Goal: Transaction & Acquisition: Purchase product/service

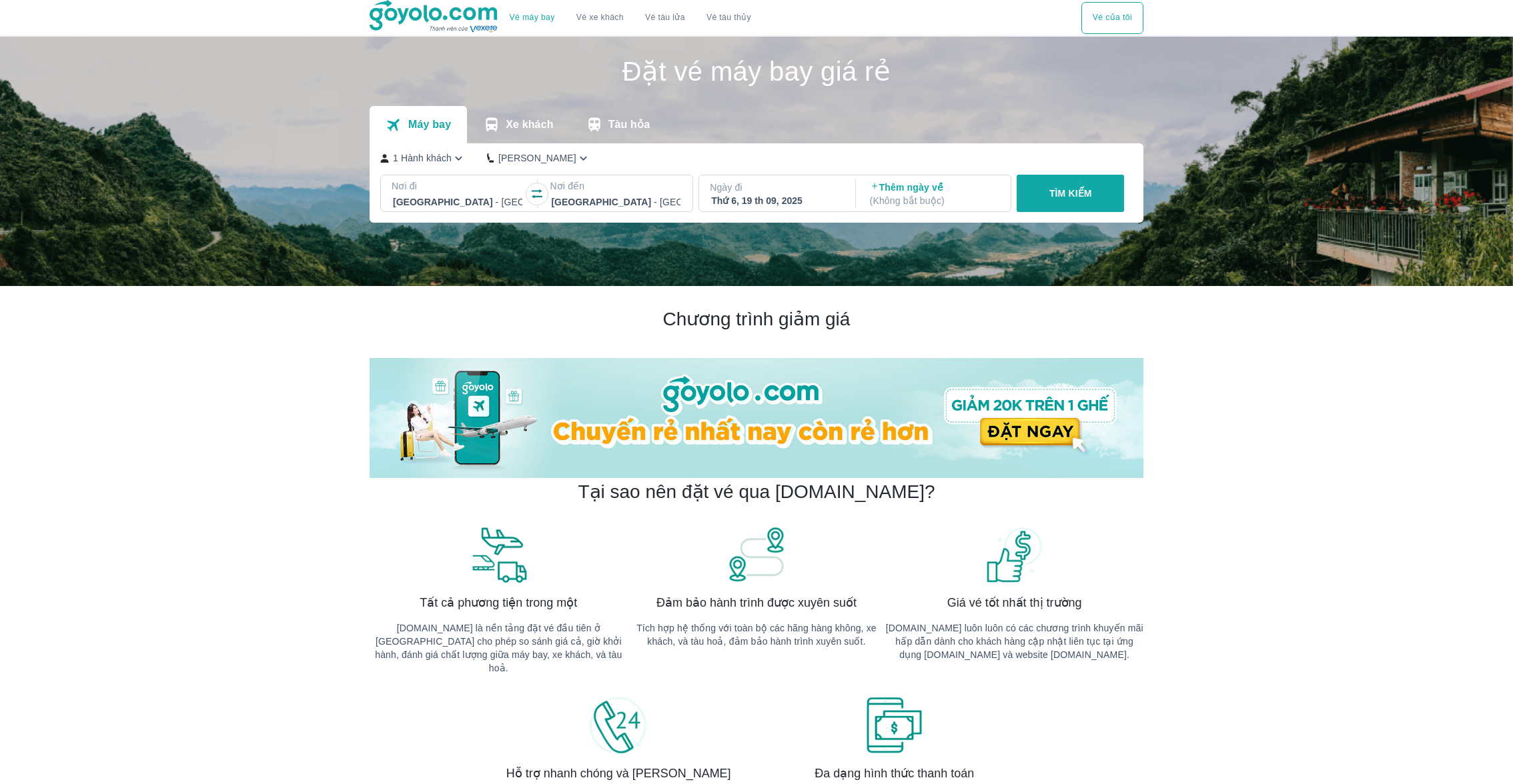
click at [1092, 188] on button "TÌM KIẾM" at bounding box center [1070, 193] width 107 height 37
click at [629, 212] on div "Nơi đến [GEOGRAPHIC_DATA] - [GEOGRAPHIC_DATA]" at bounding box center [616, 195] width 154 height 40
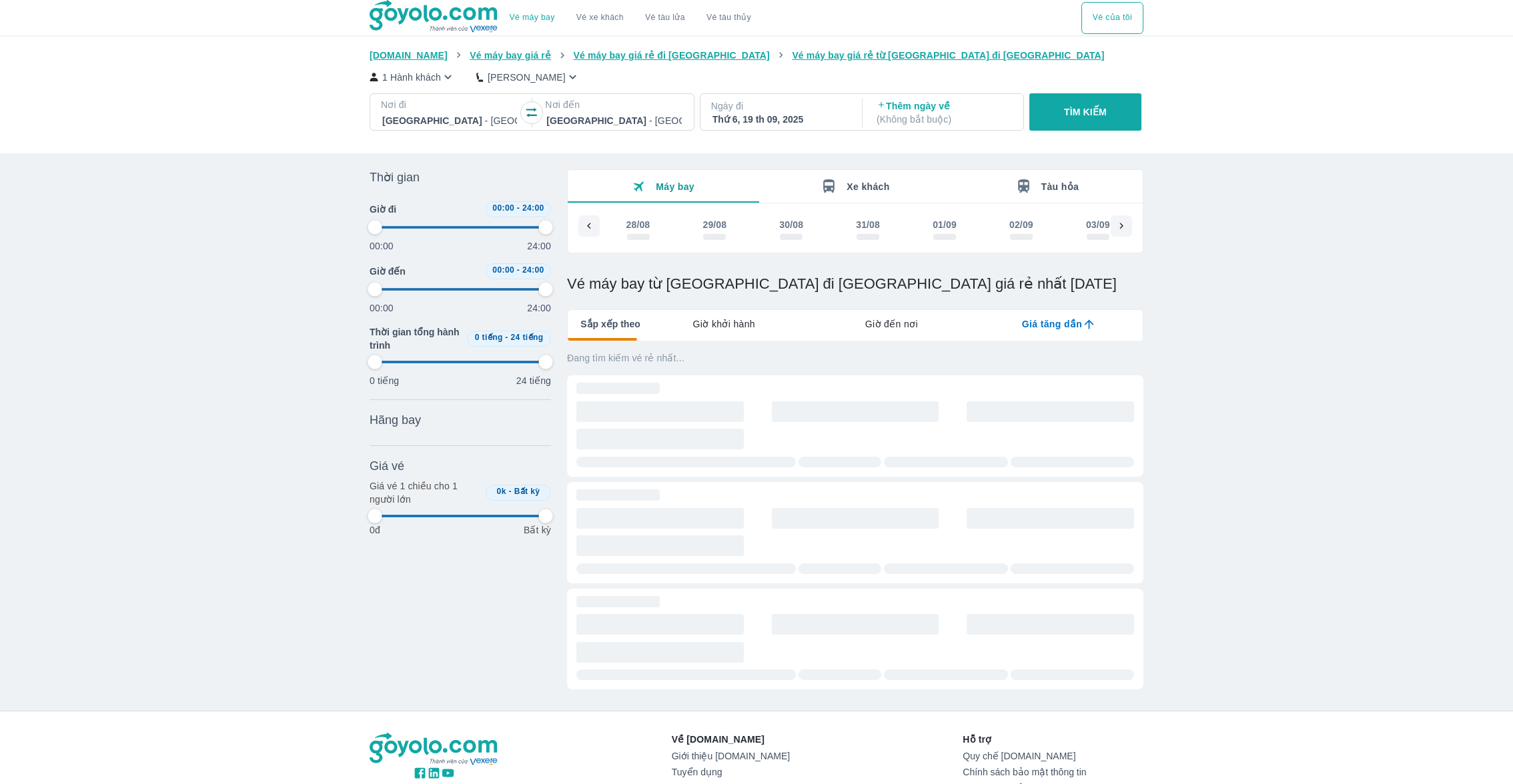
scroll to position [0, 1357]
type input "97.9166666666667"
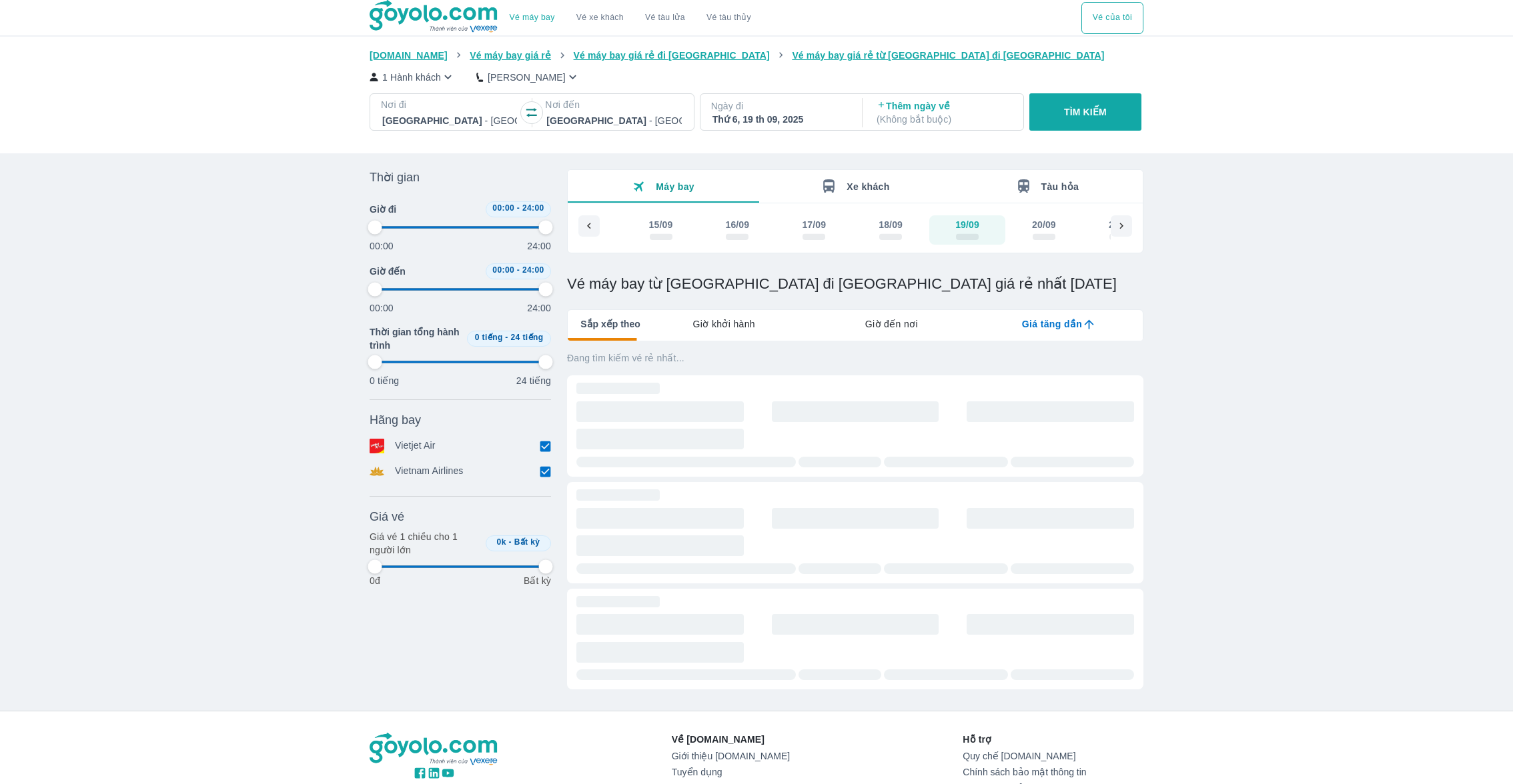
type input "97.9166666666667"
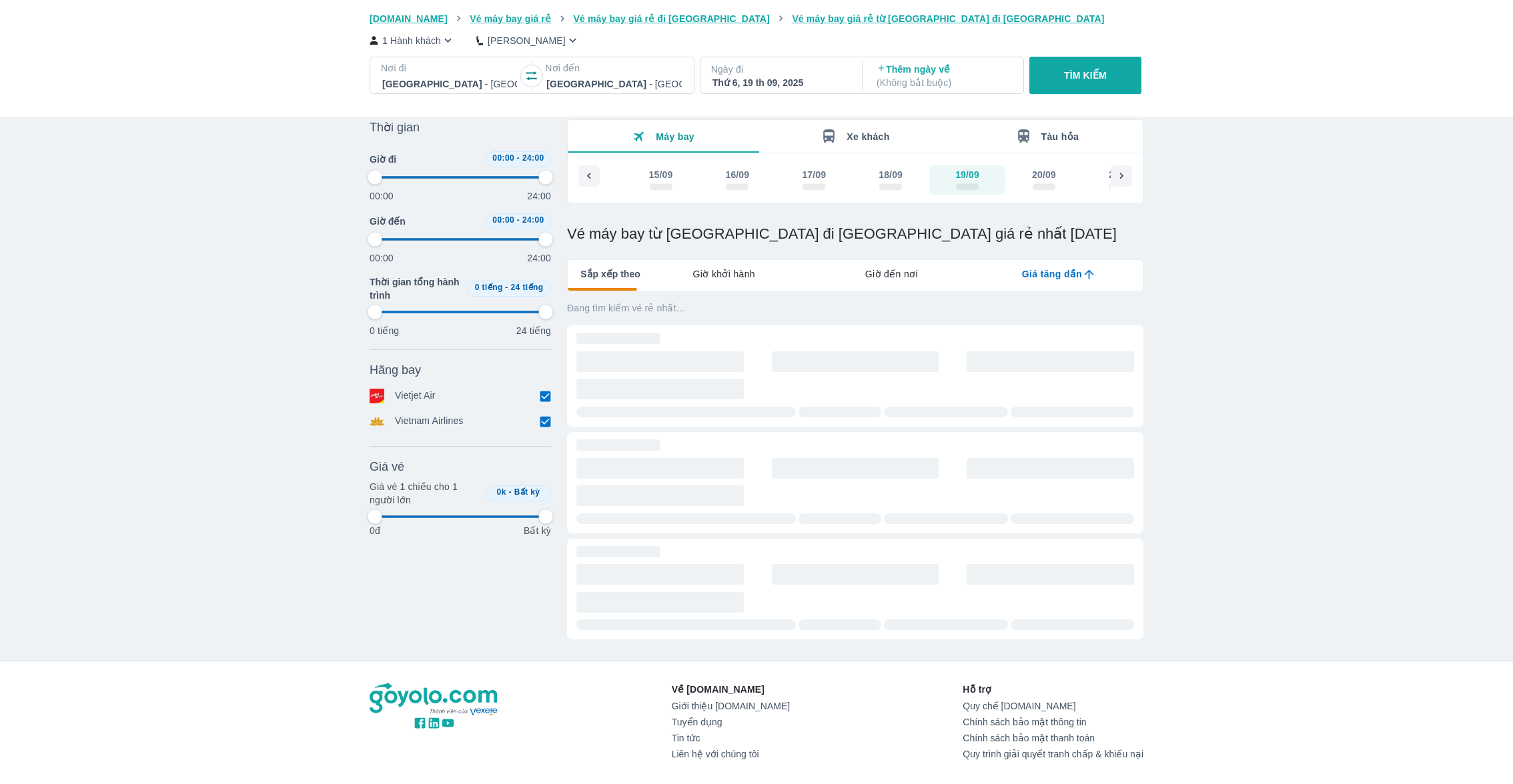
type input "97.9166666666667"
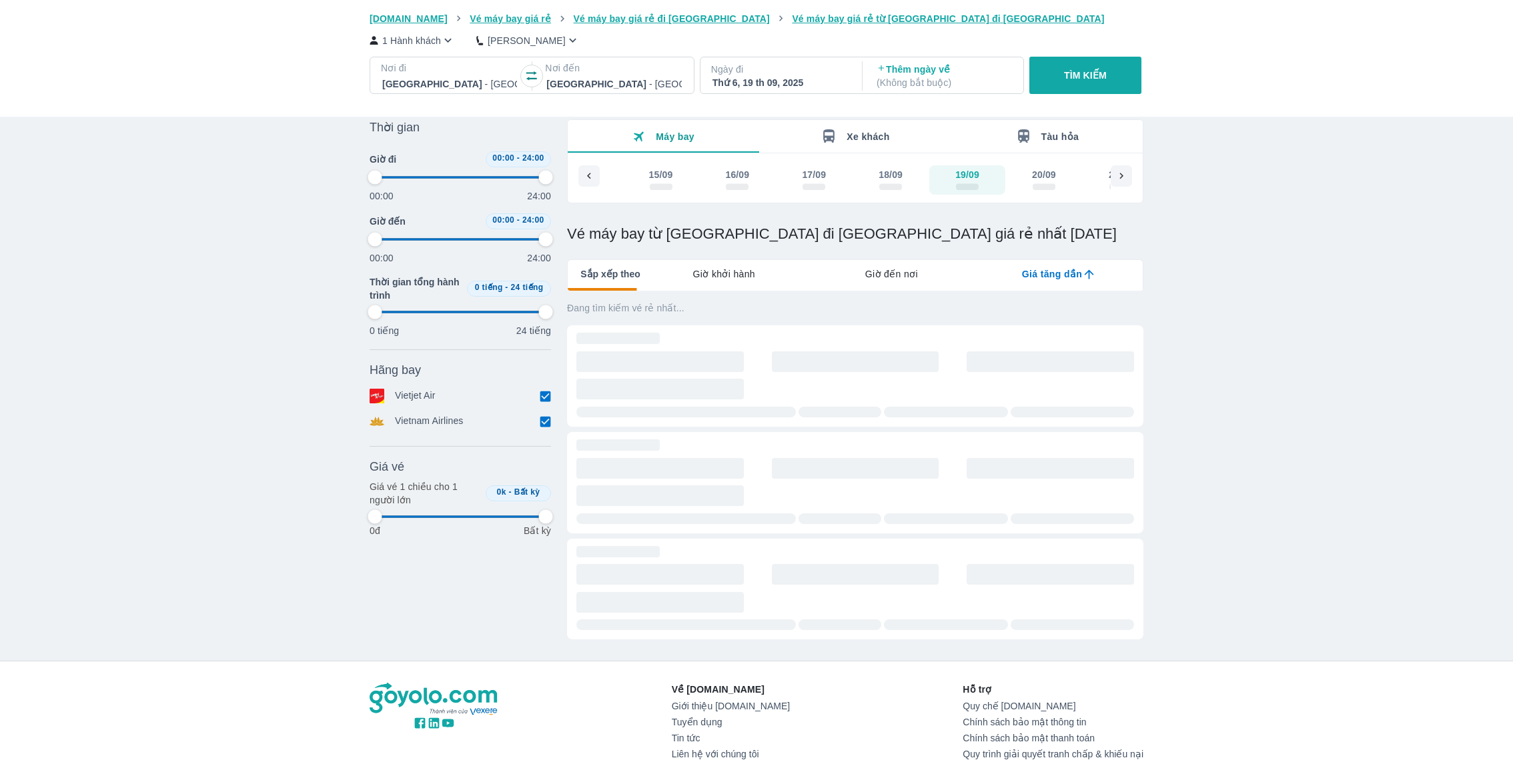
type input "97.9166666666667"
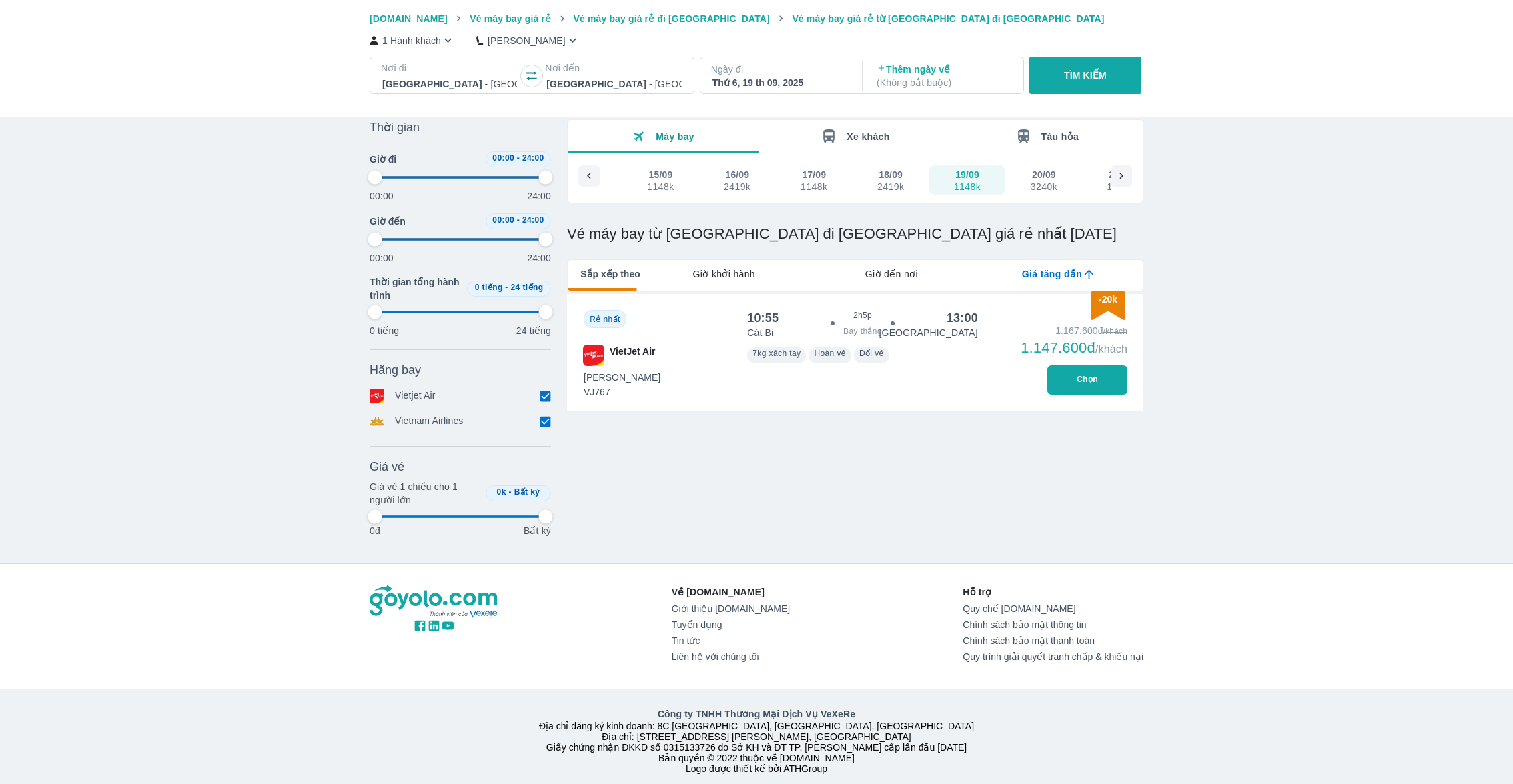
type input "97.9166666666667"
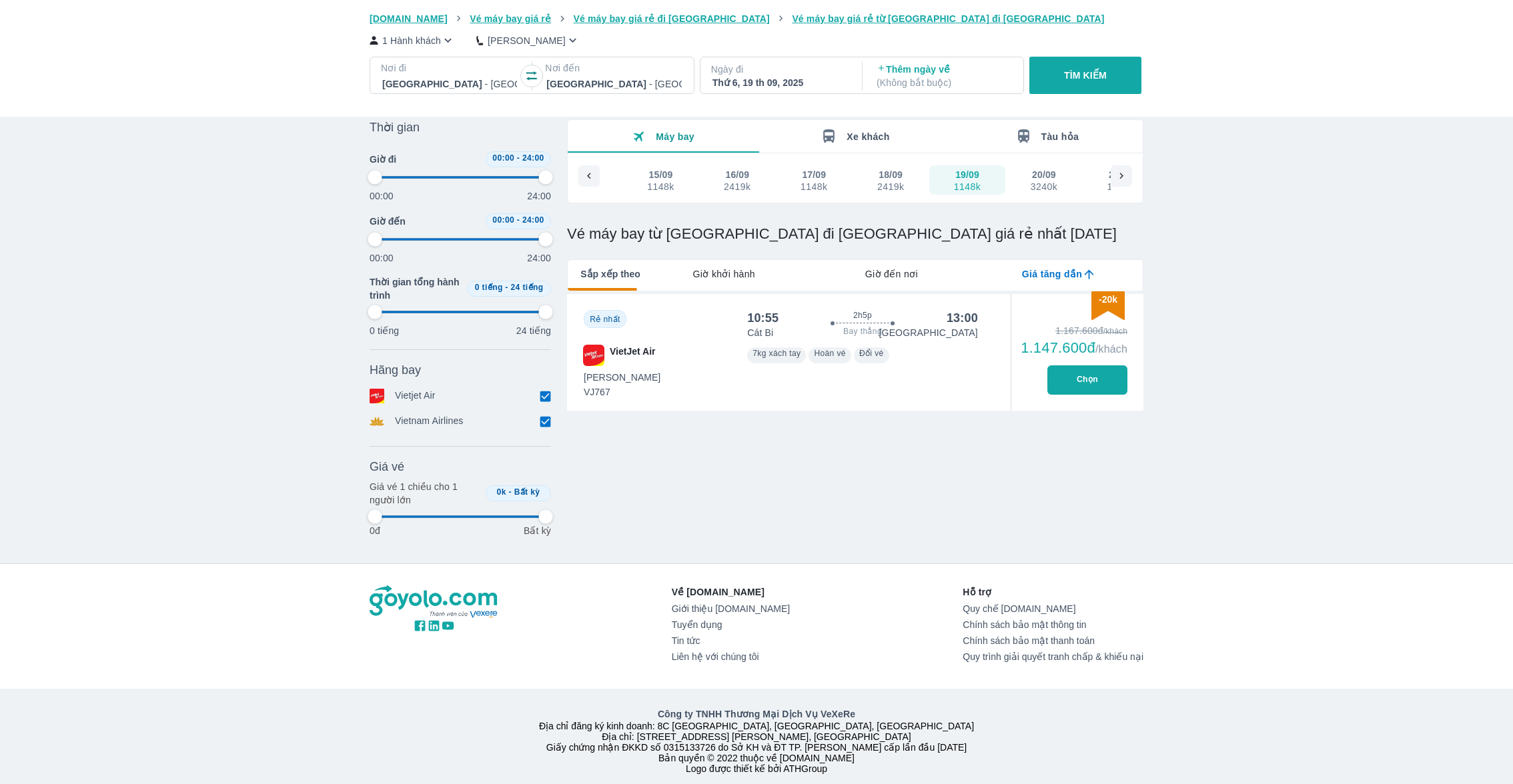
type input "97.9166666666667"
click at [1025, 177] on button "20/09 3240k" at bounding box center [1044, 181] width 77 height 30
type input "97.9166666666667"
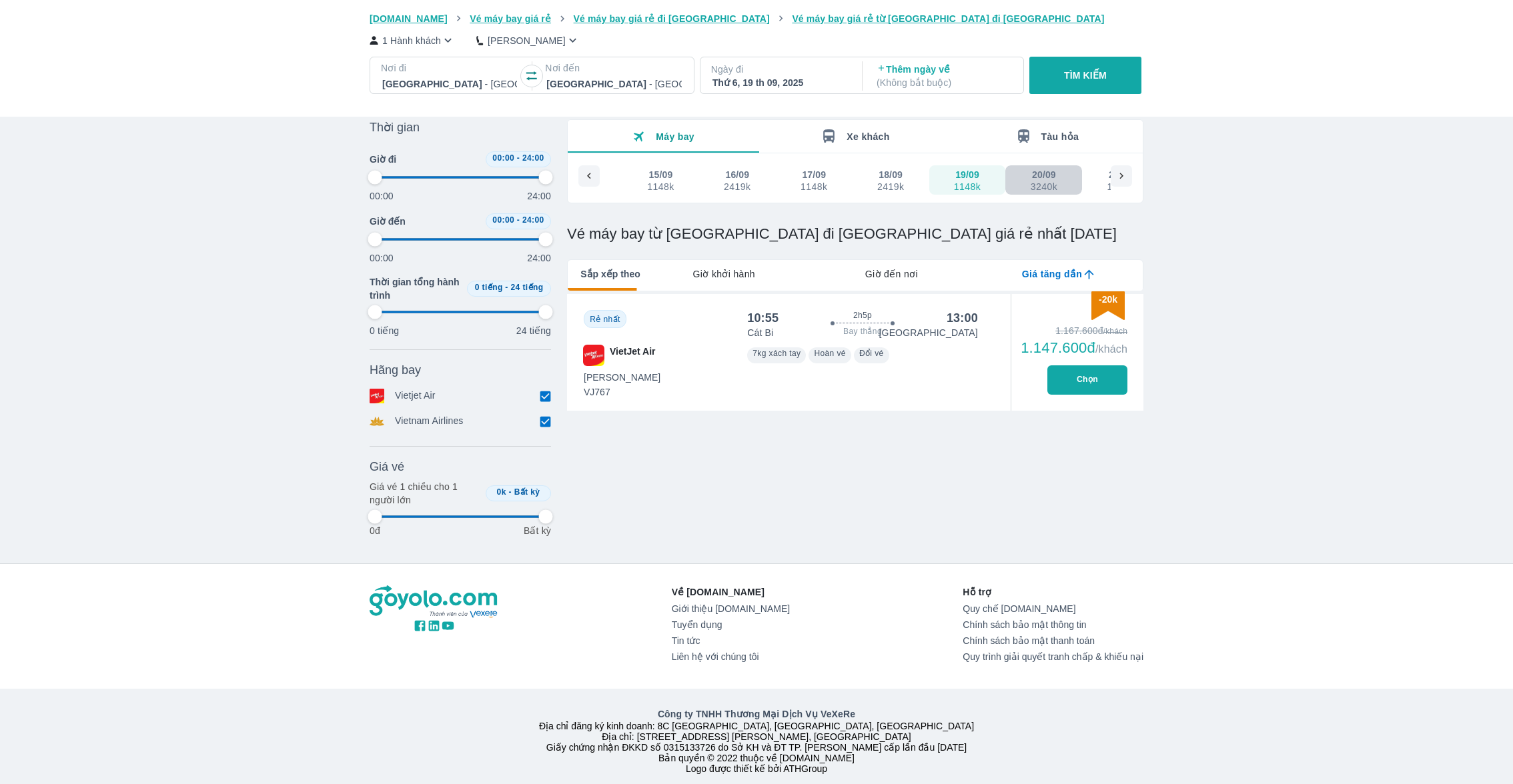
type input "97.9166666666667"
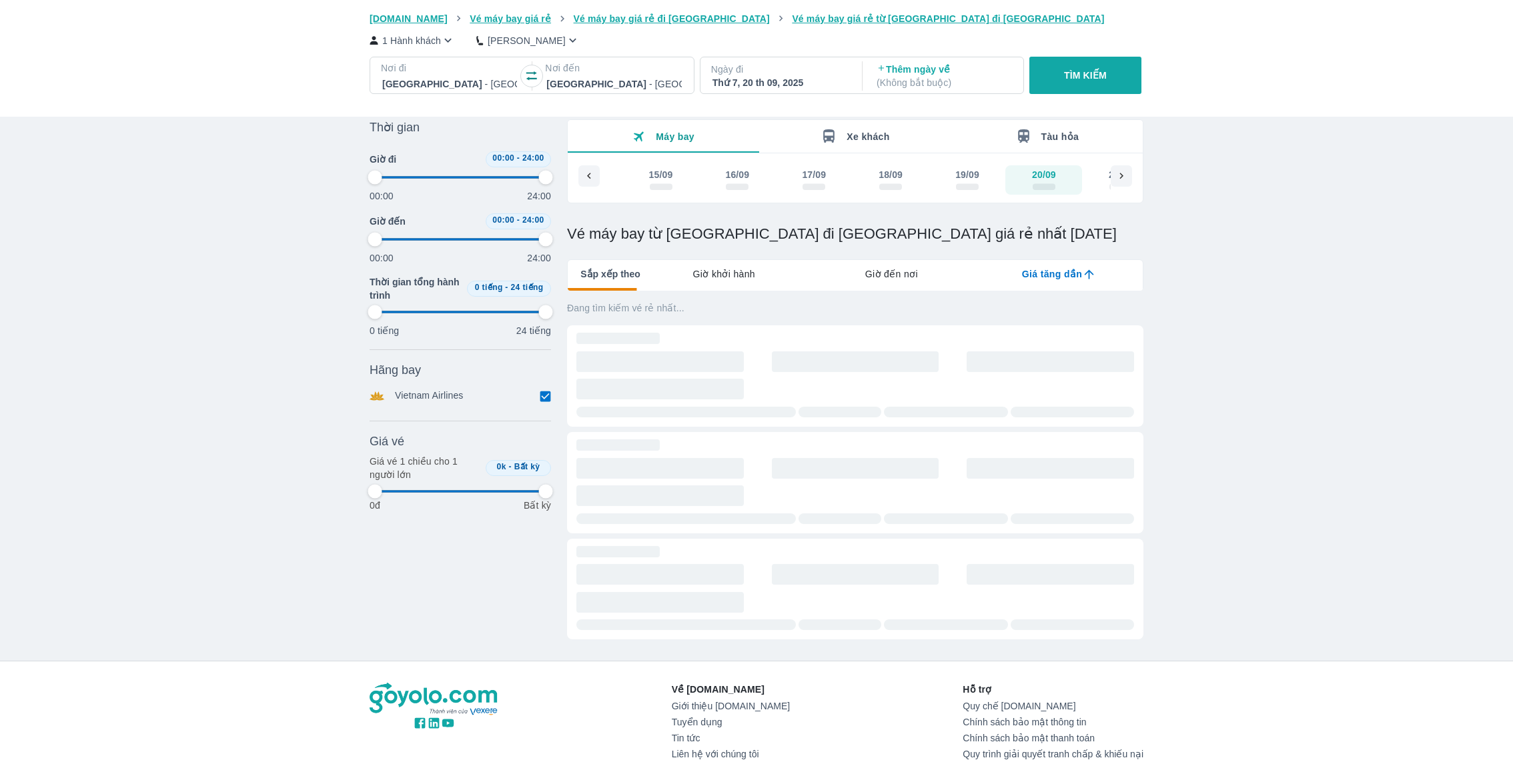
type input "97.9166666666667"
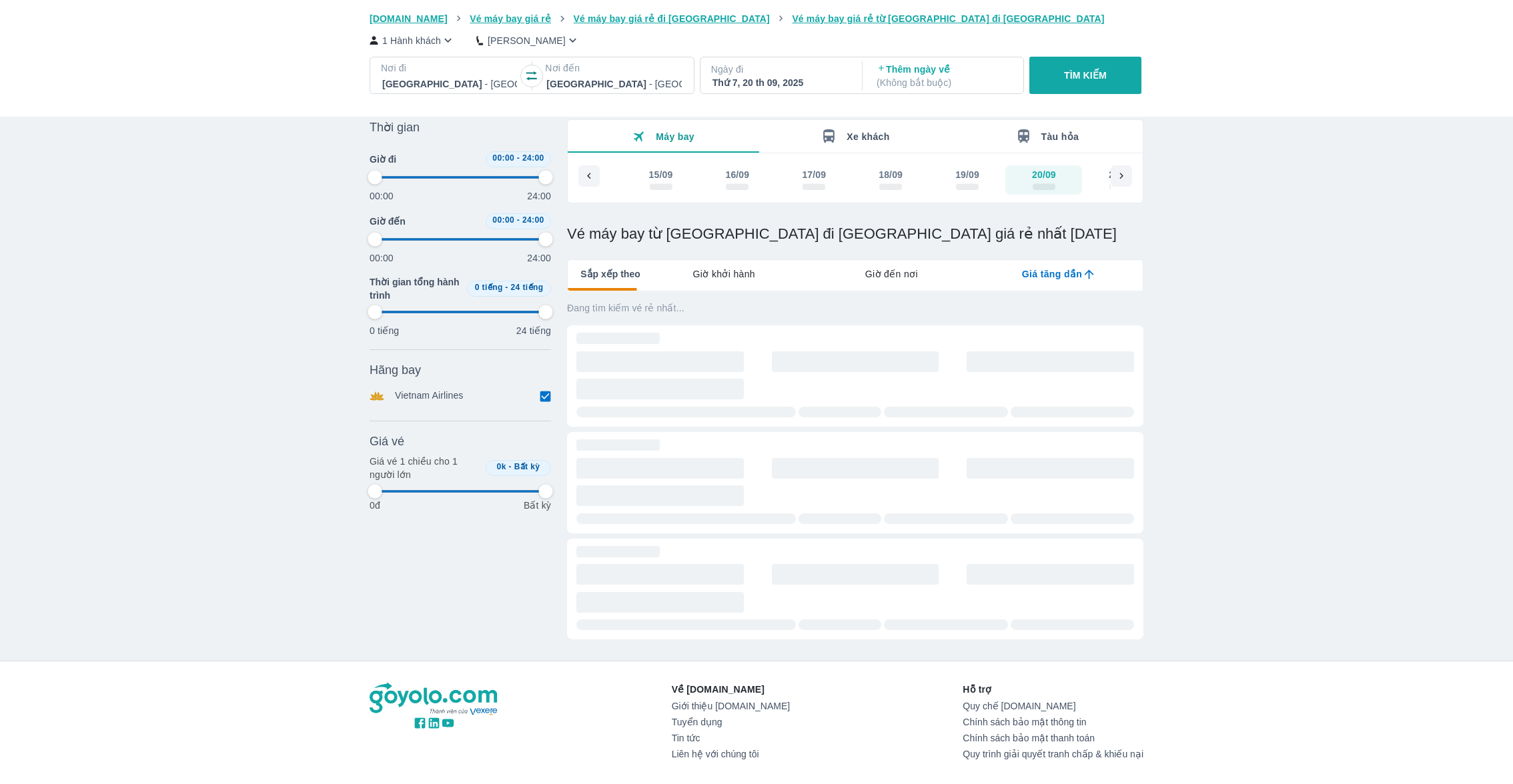
type input "97.9166666666667"
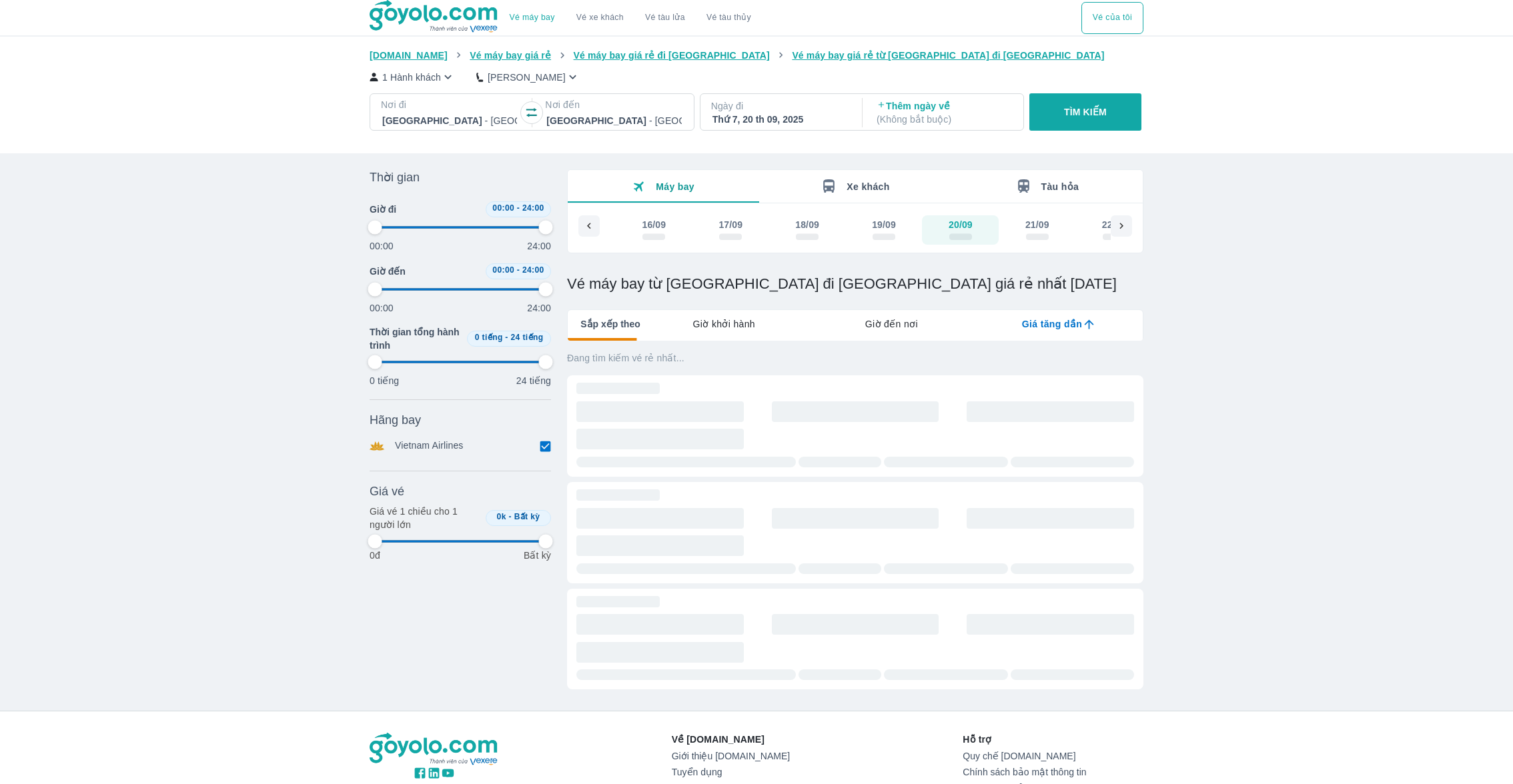
type input "97.9166666666667"
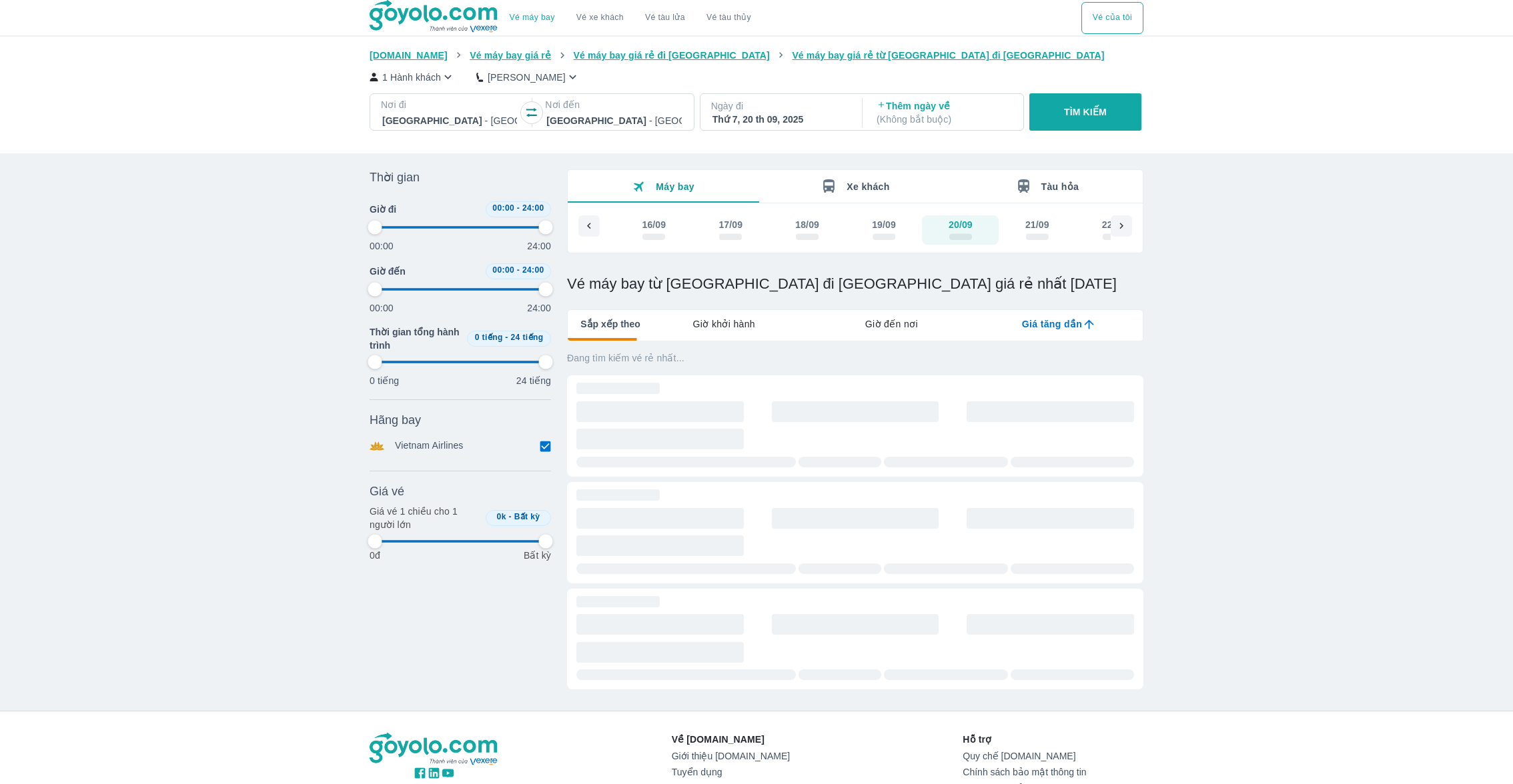
type input "97.9166666666667"
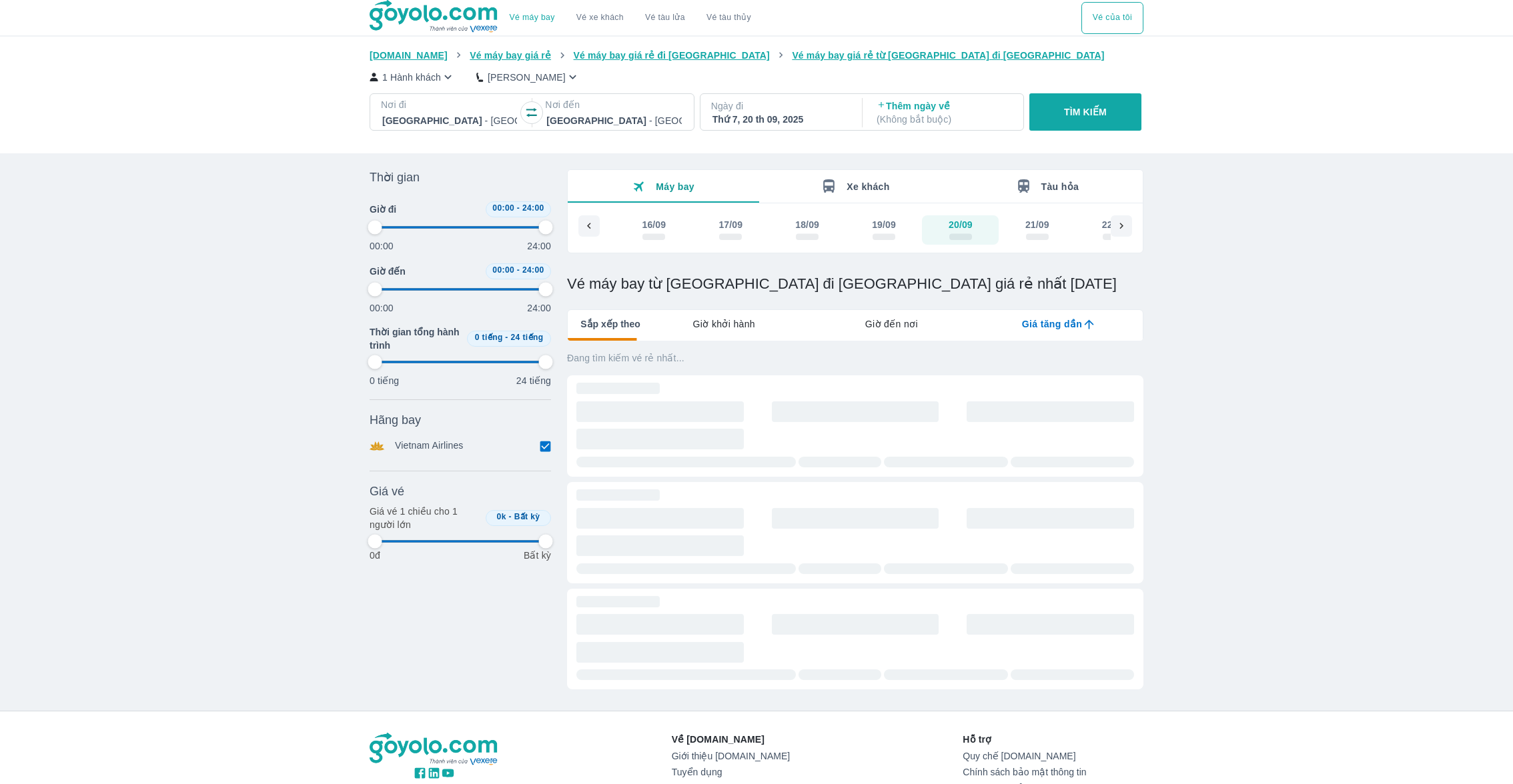
type input "97.9166666666667"
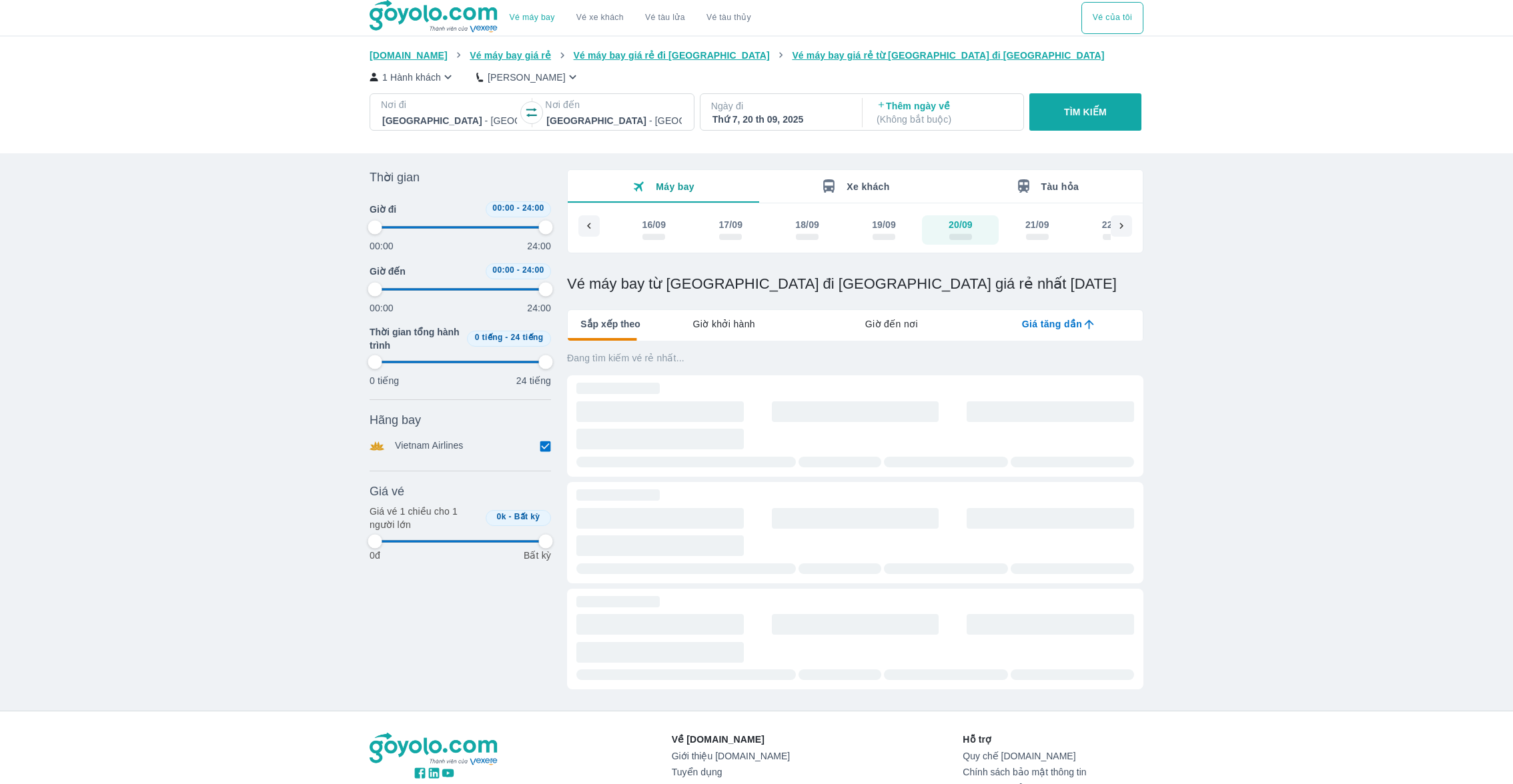
type input "97.9166666666667"
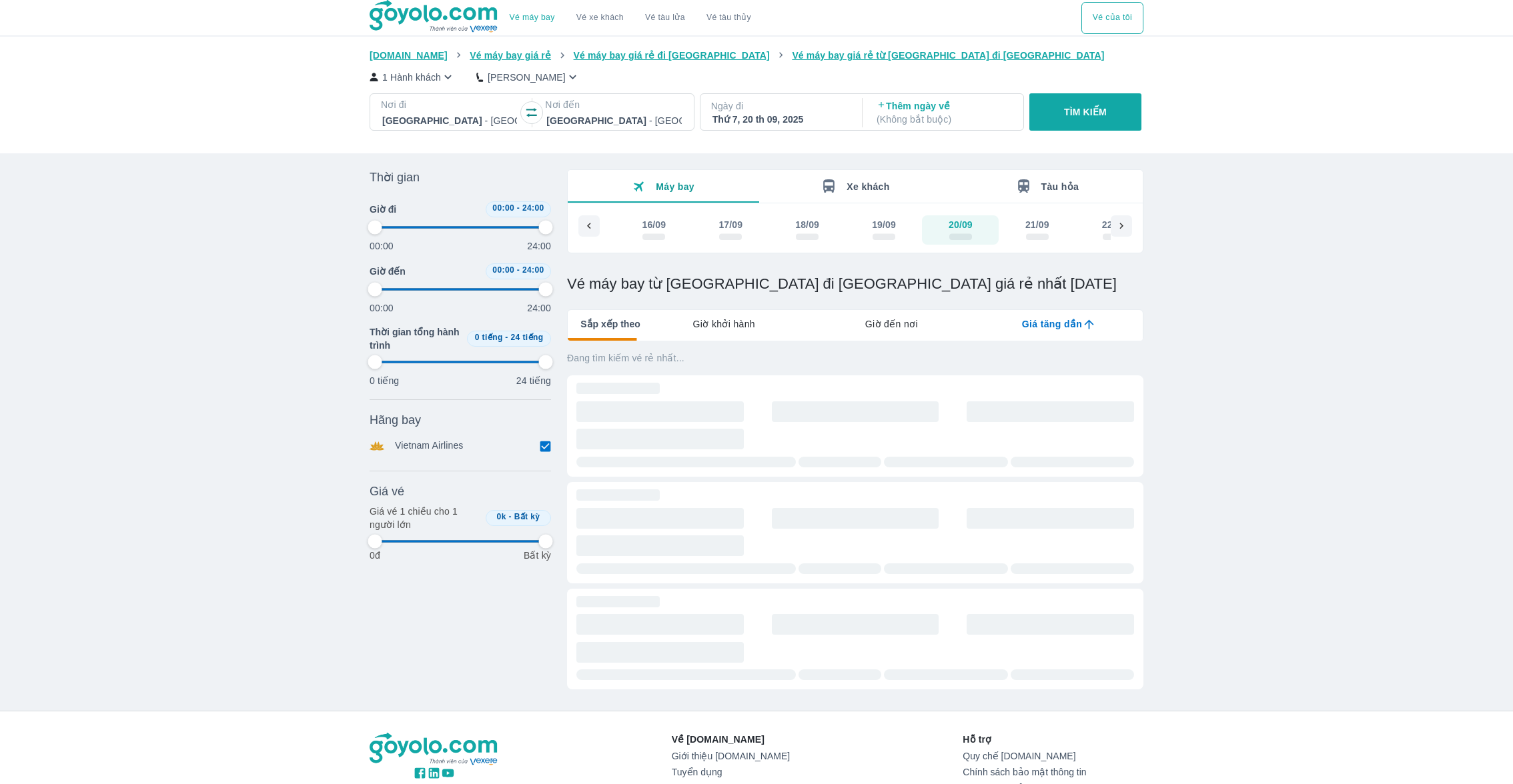
type input "97.9166666666667"
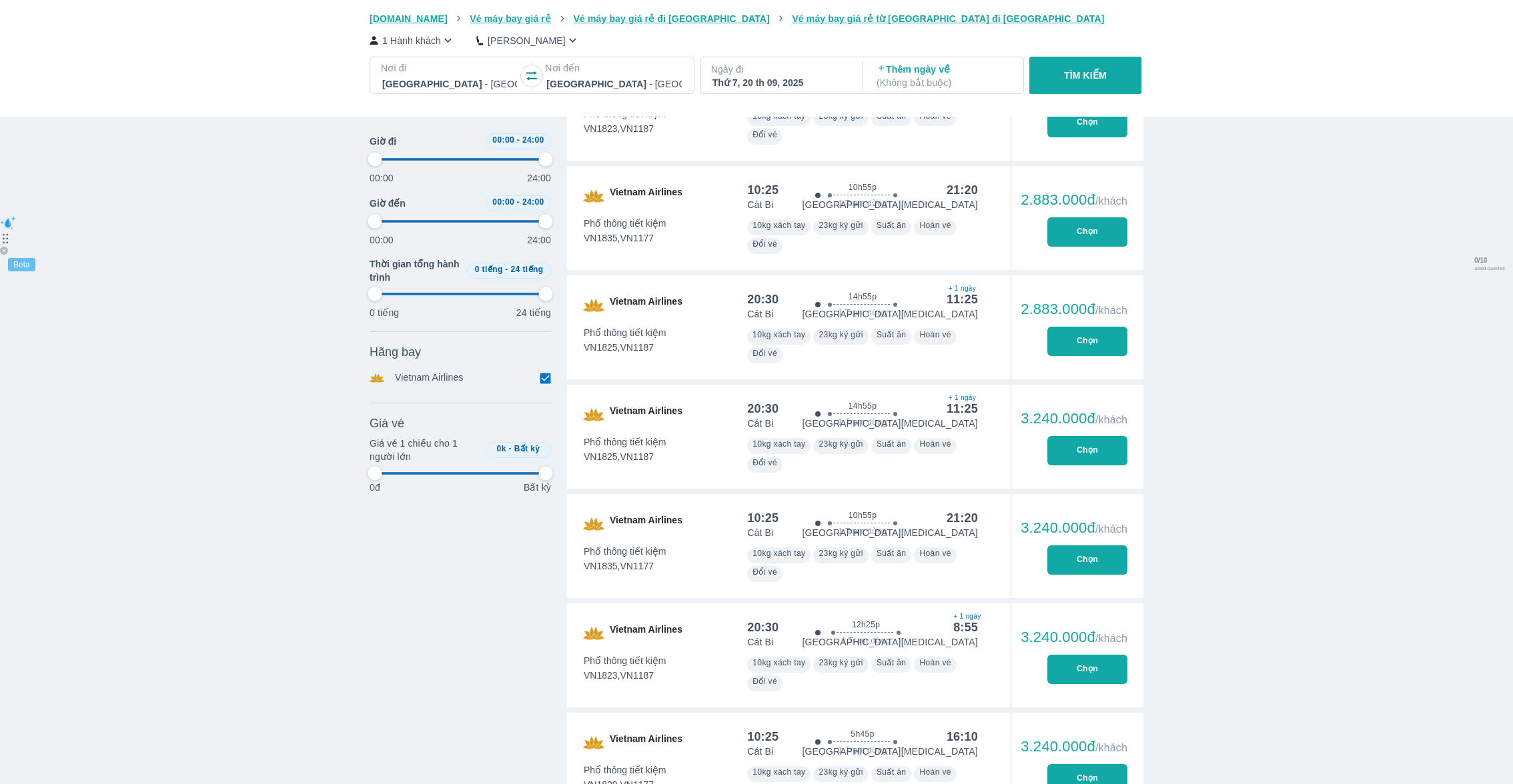
scroll to position [813, 0]
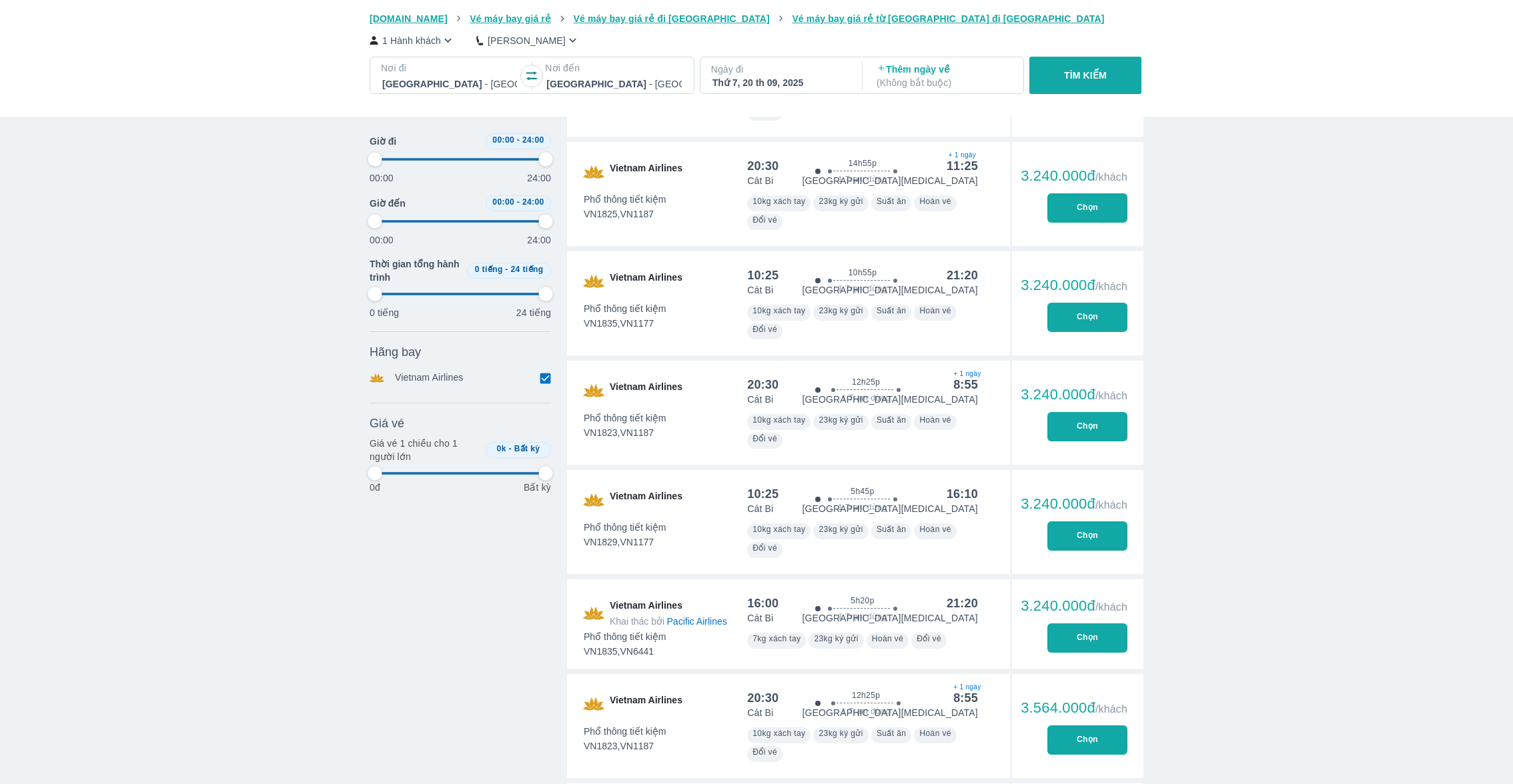
type input "97.9166666666667"
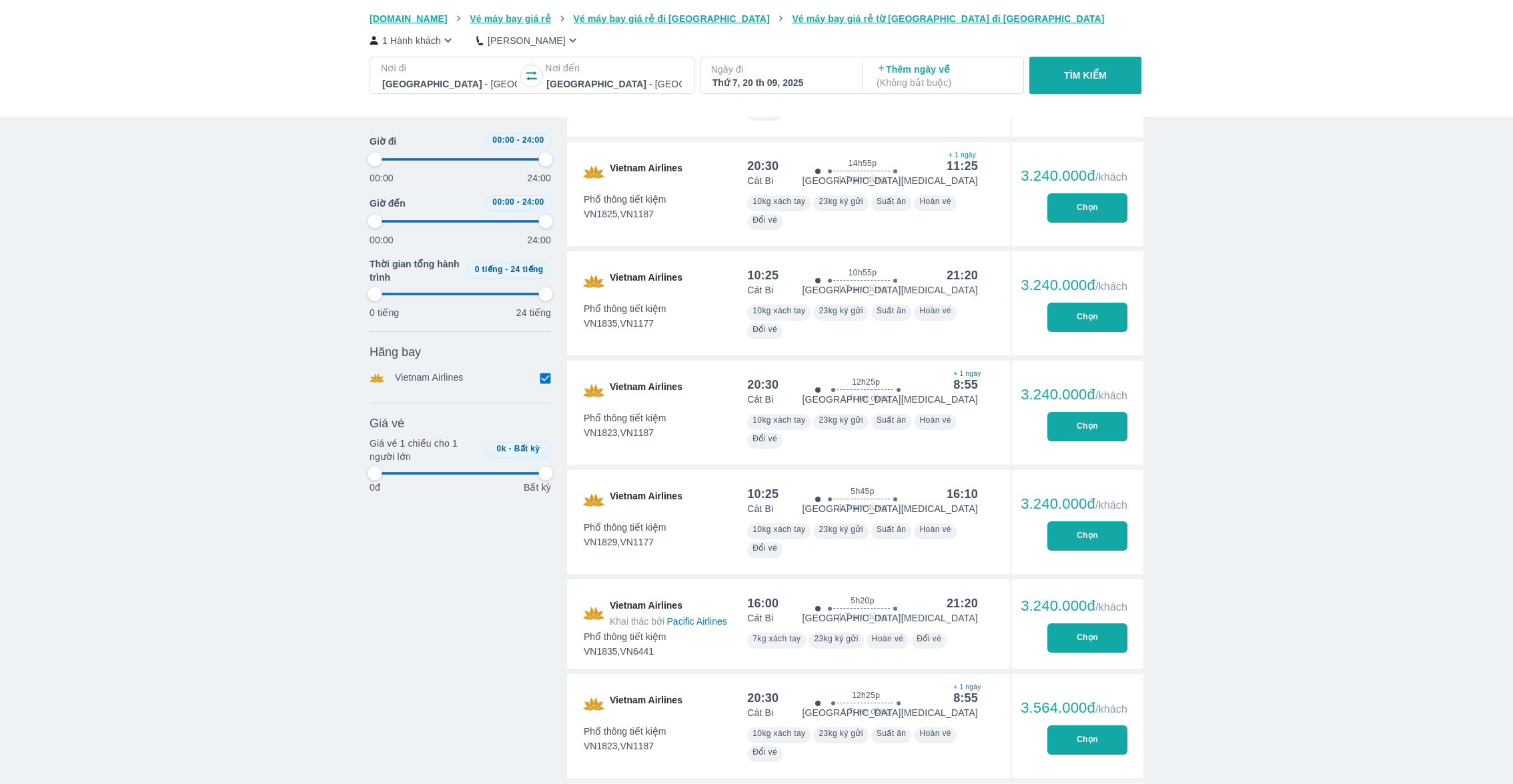
type input "97.9166666666667"
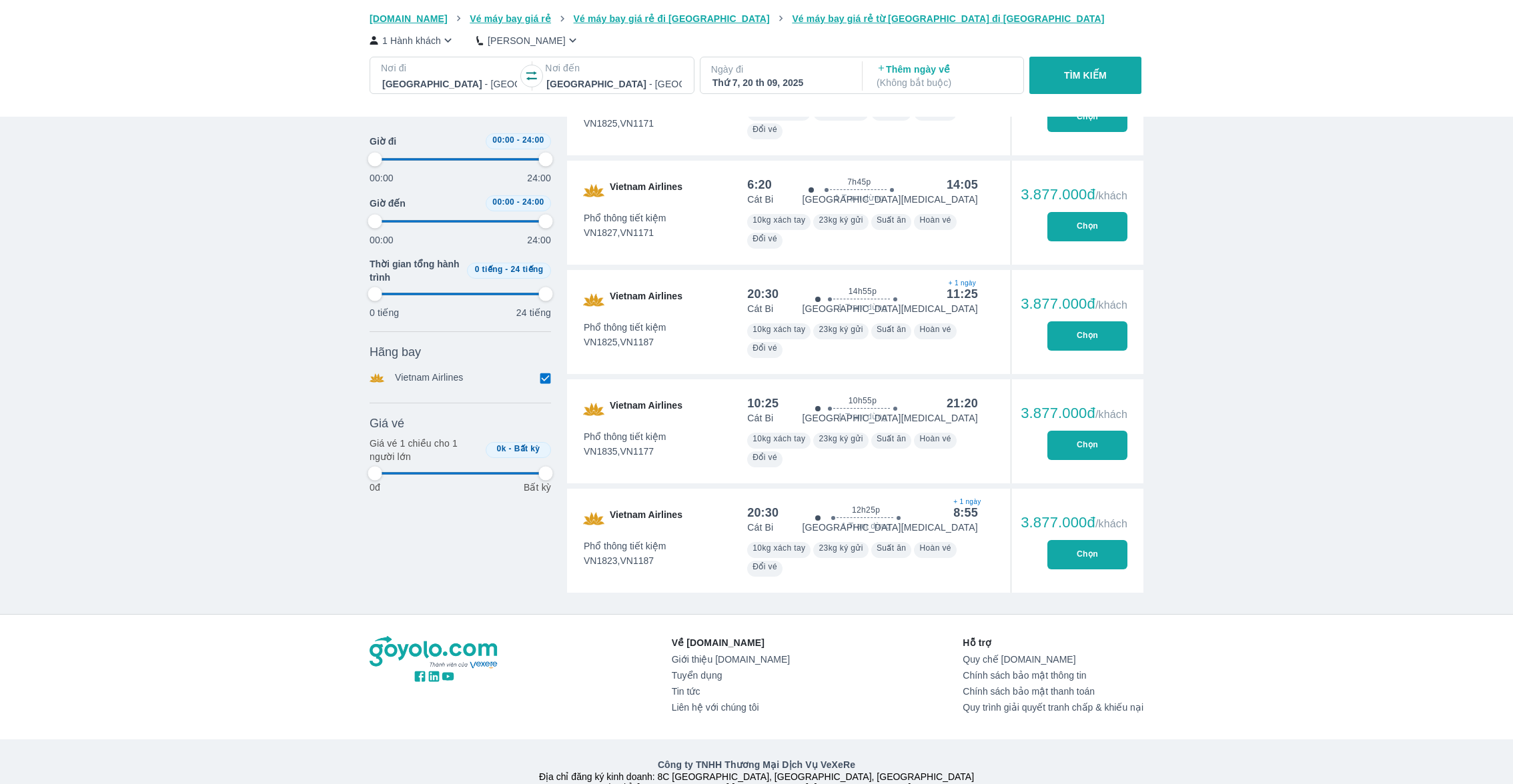
type input "97.9166666666667"
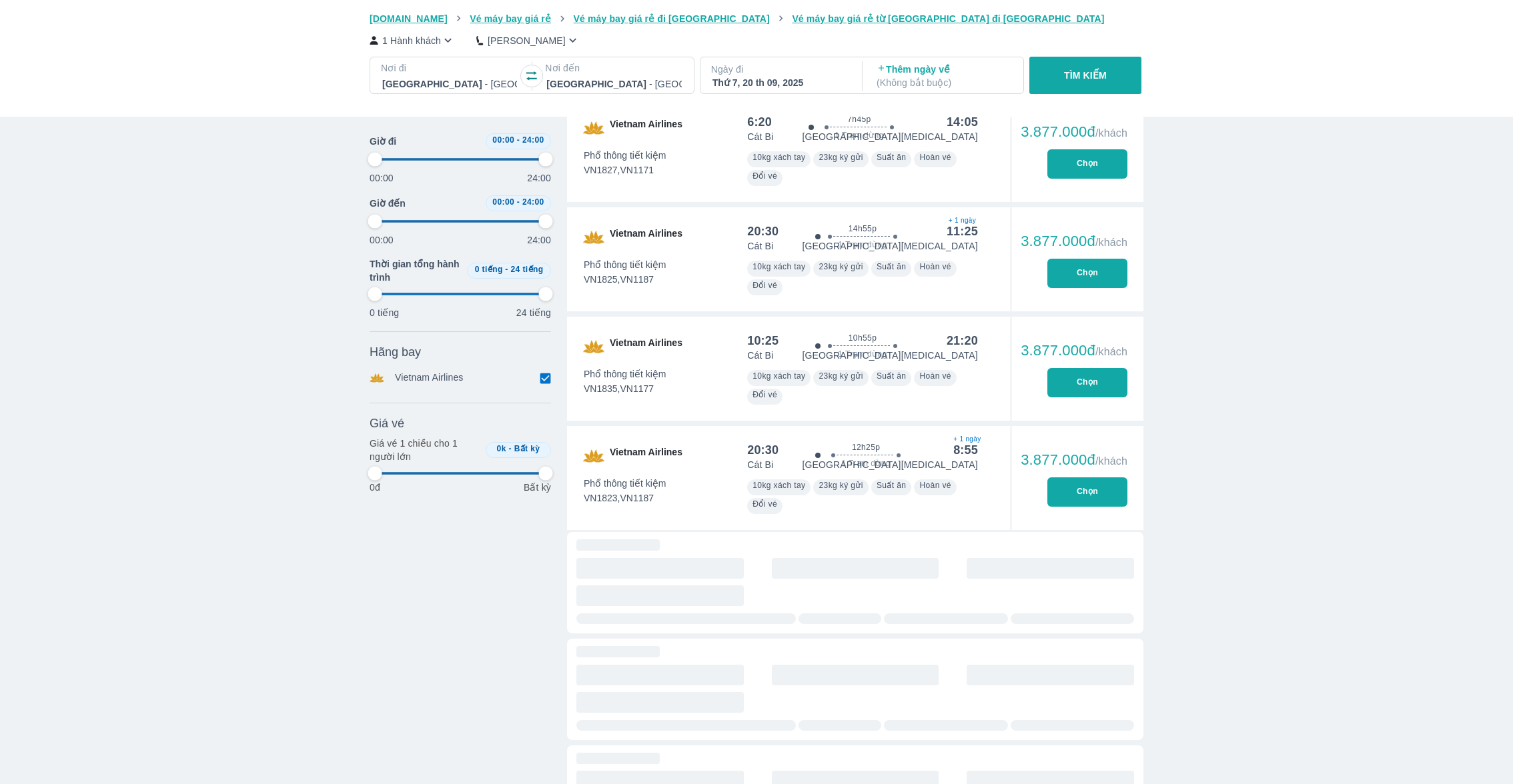
type input "97.9166666666667"
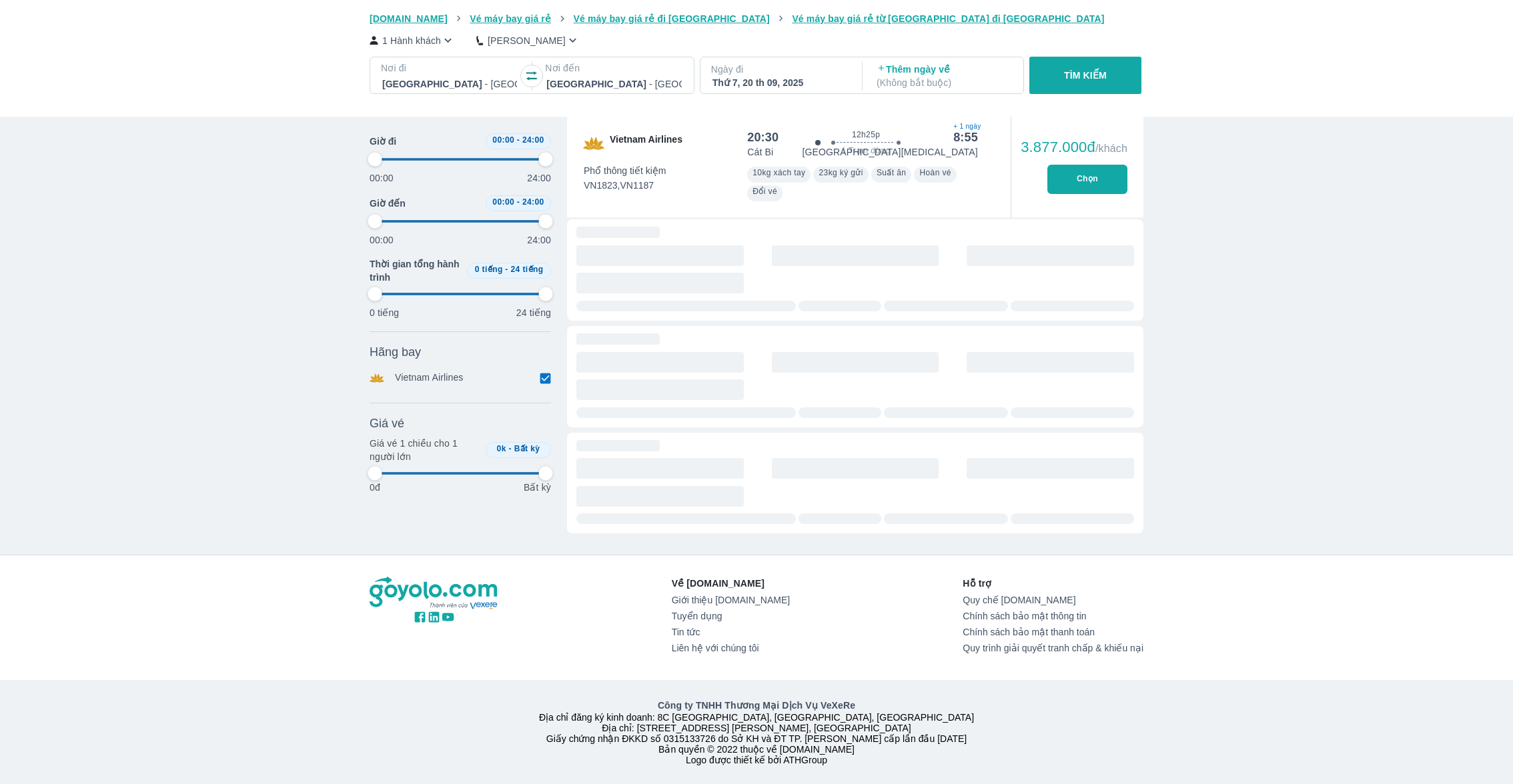
type input "97.9166666666667"
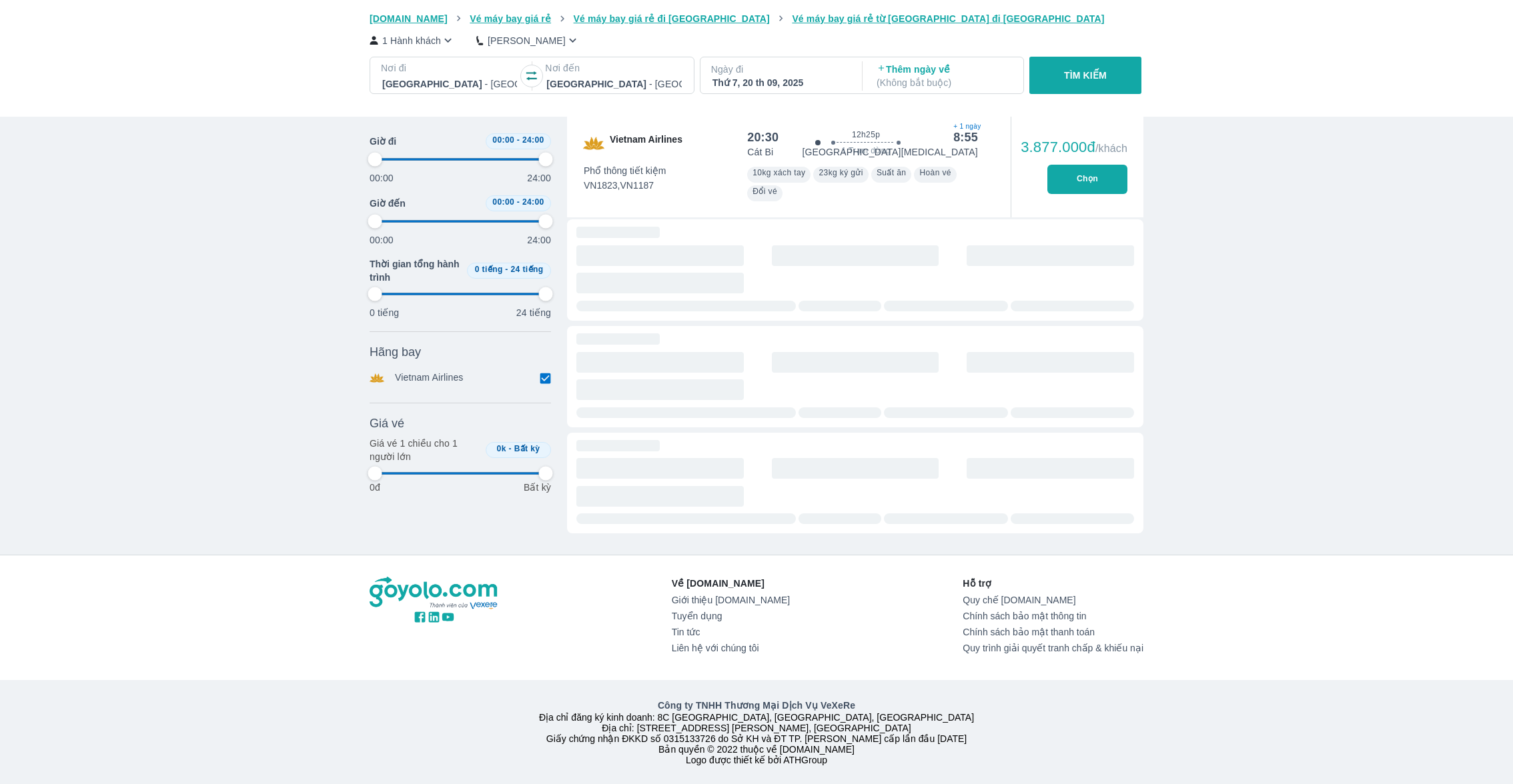
type input "97.9166666666667"
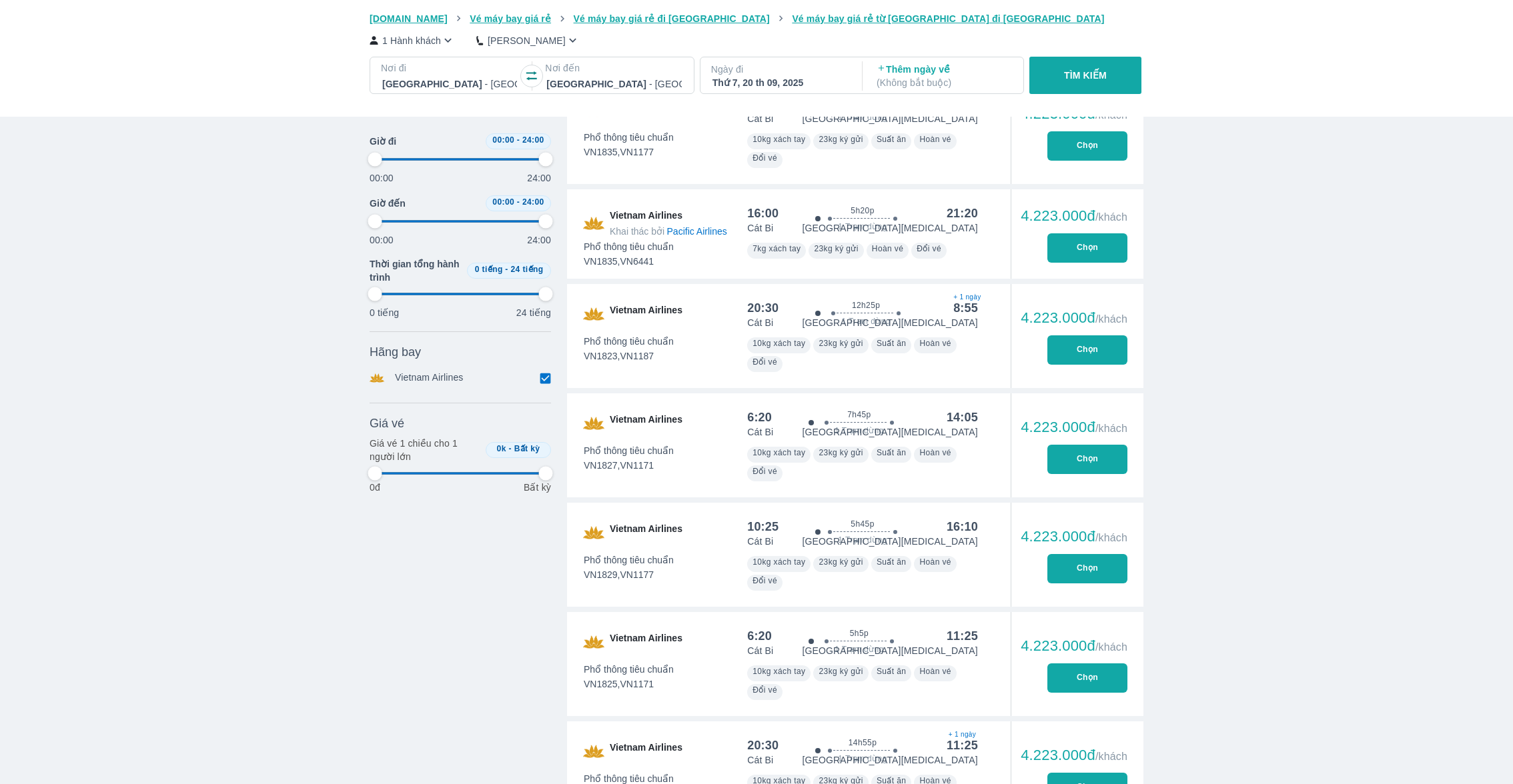
type input "97.9166666666667"
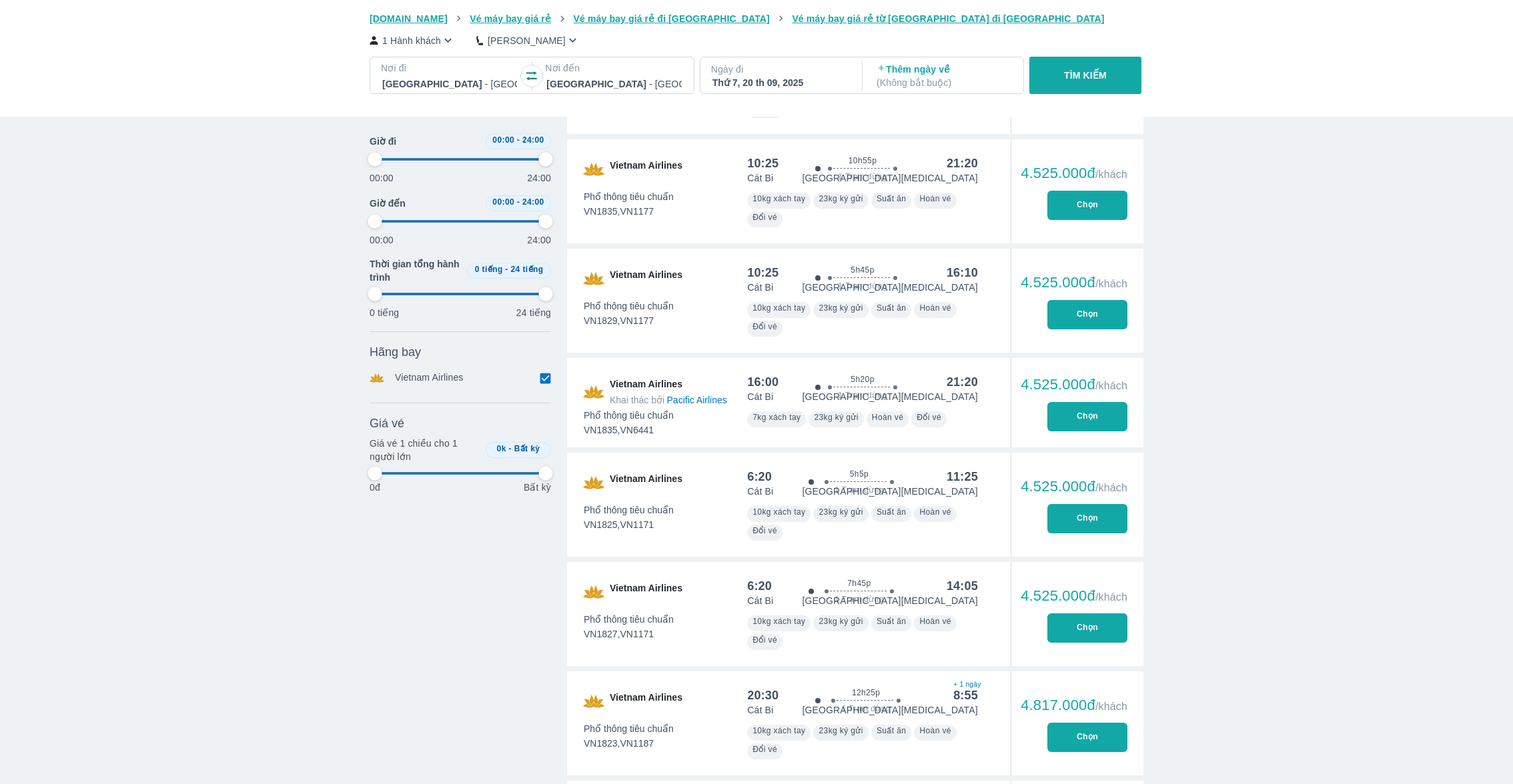
type input "97.9166666666667"
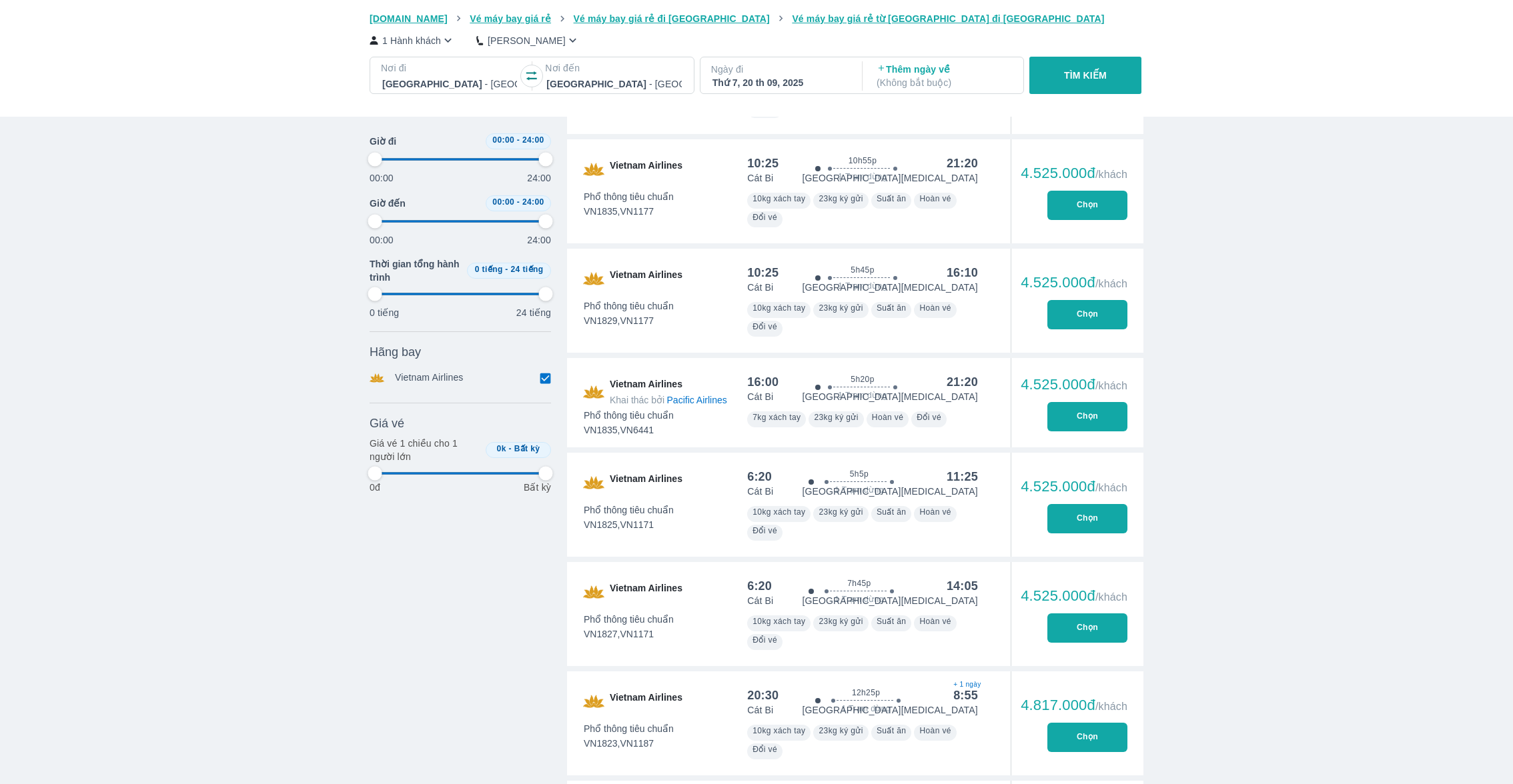
type input "97.9166666666667"
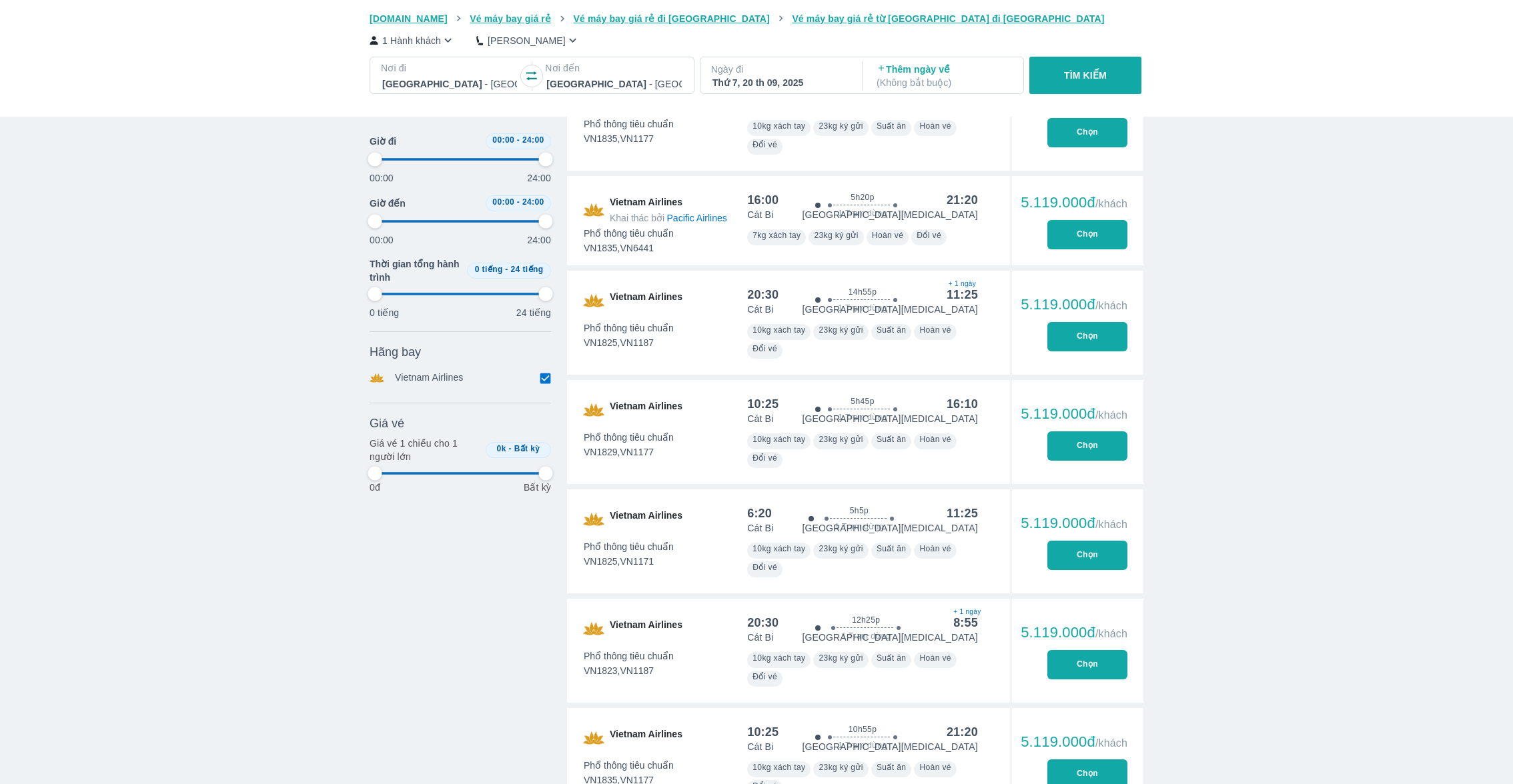
type input "97.9166666666667"
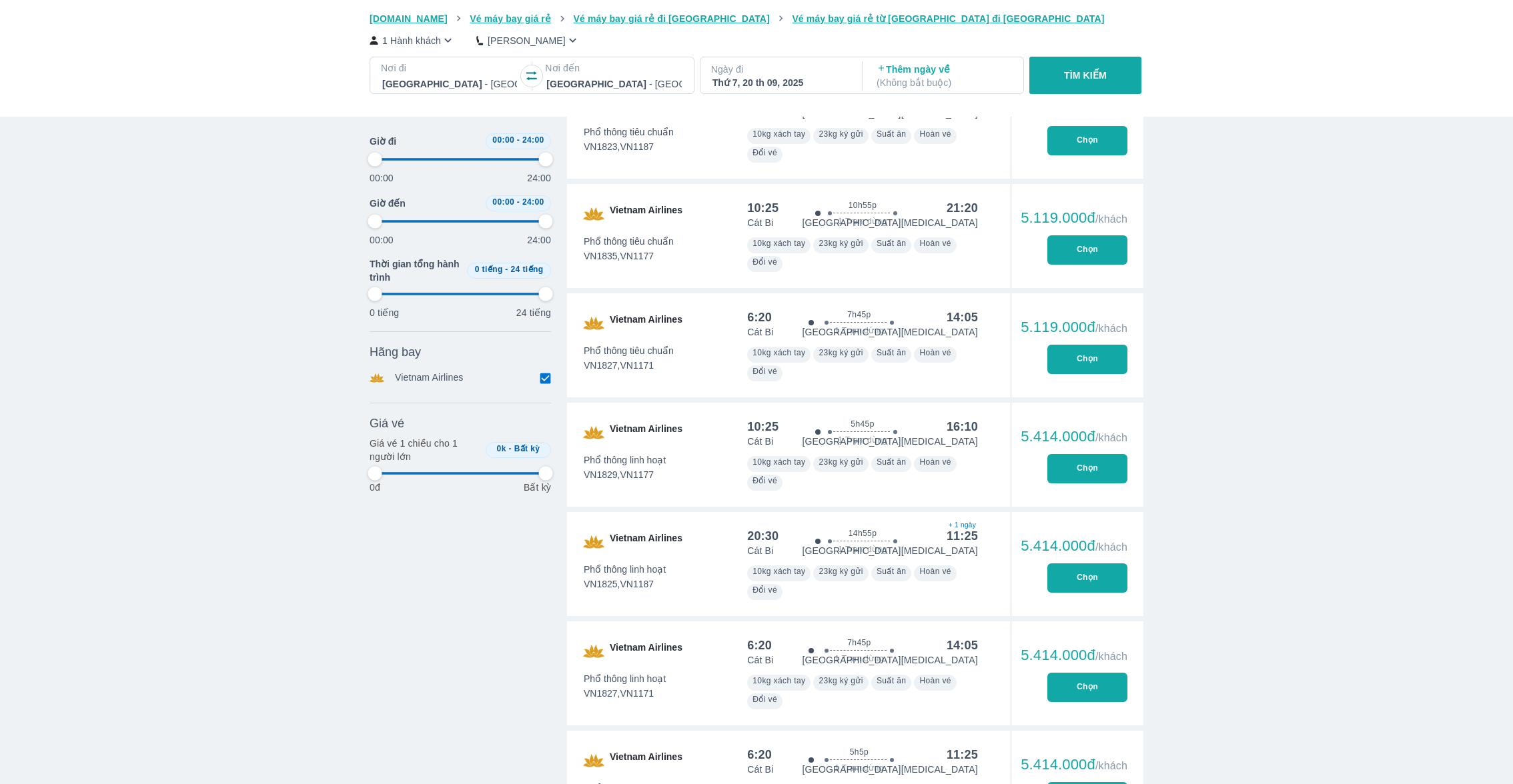
type input "97.9166666666667"
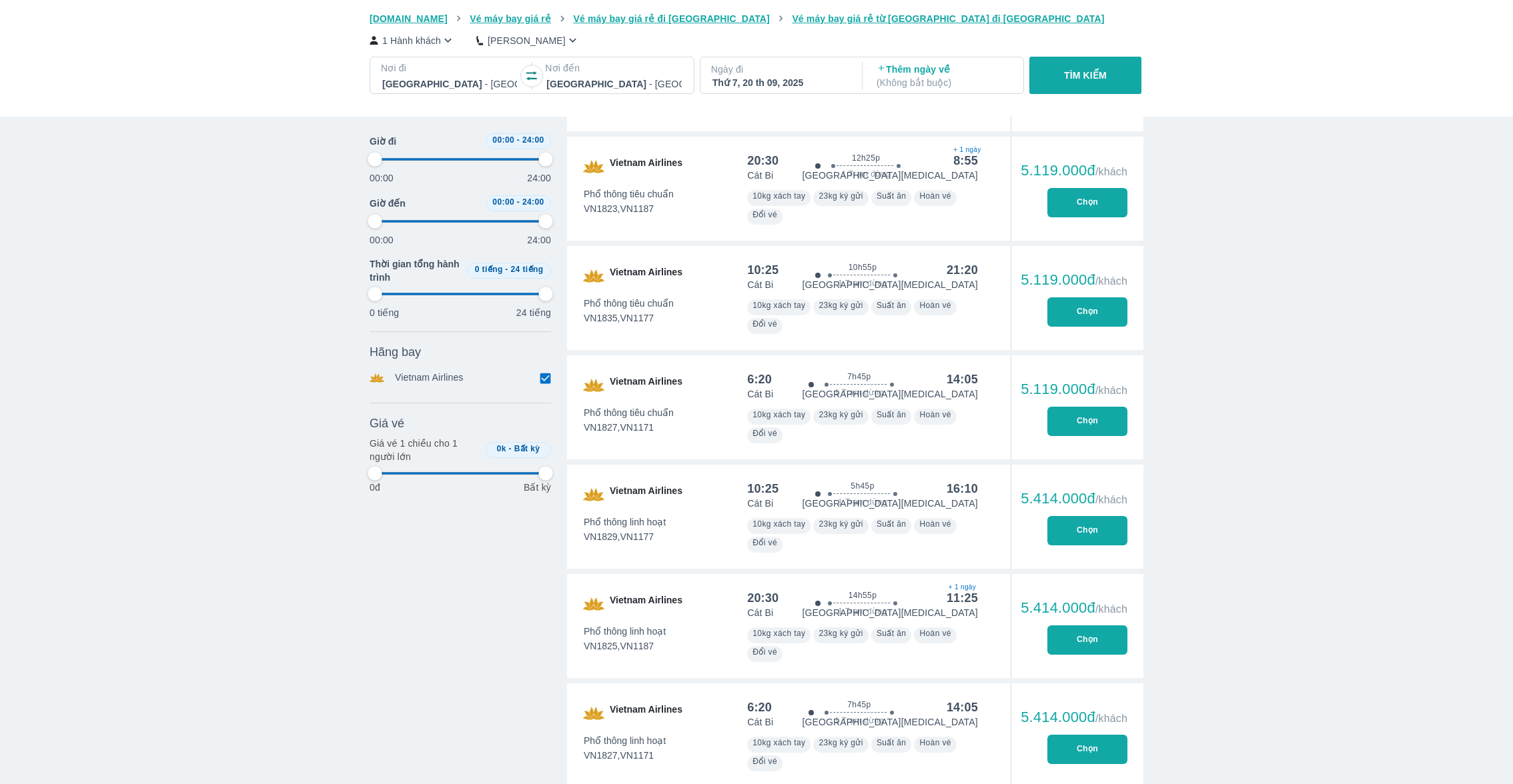
type input "97.9166666666667"
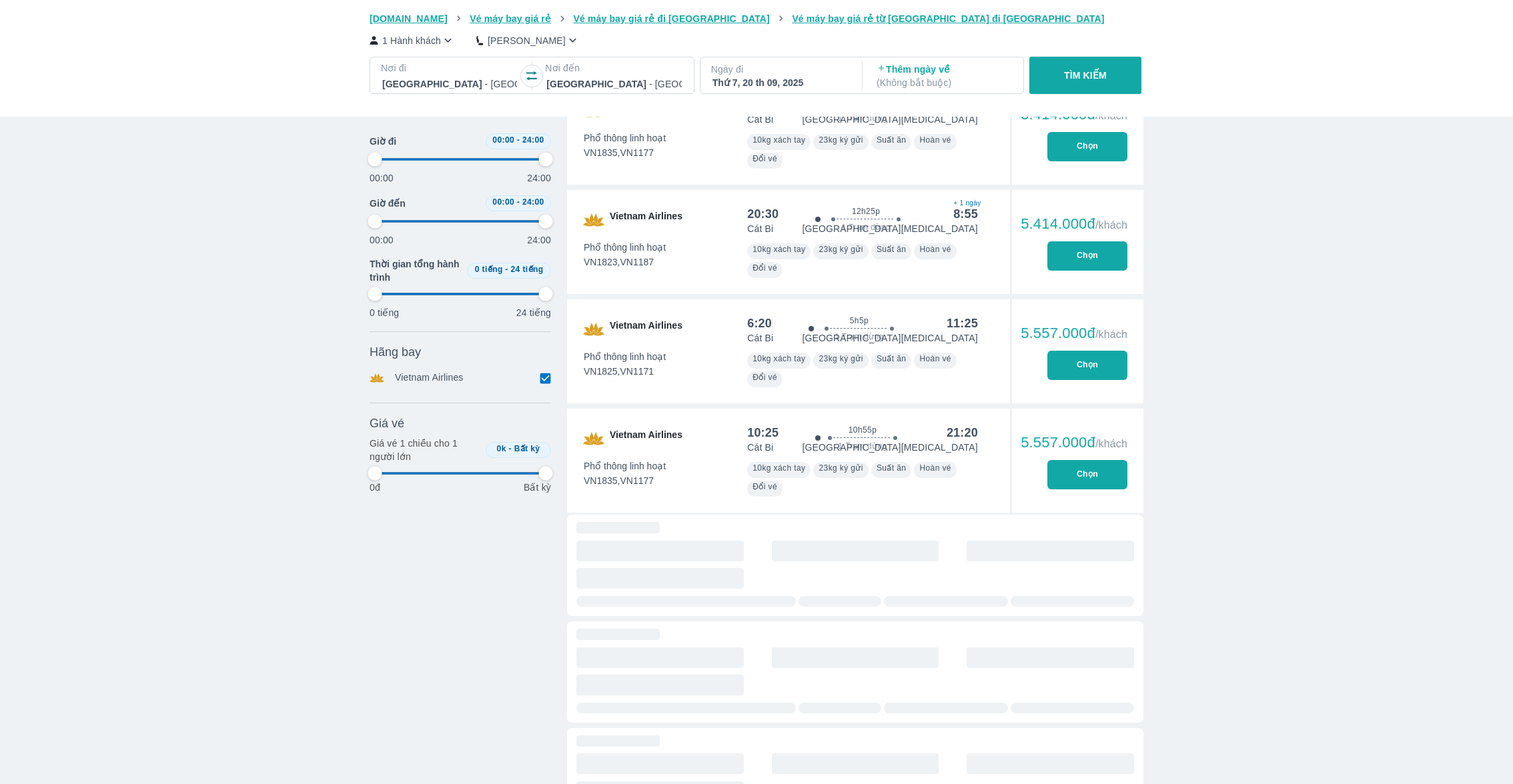
type input "97.9166666666667"
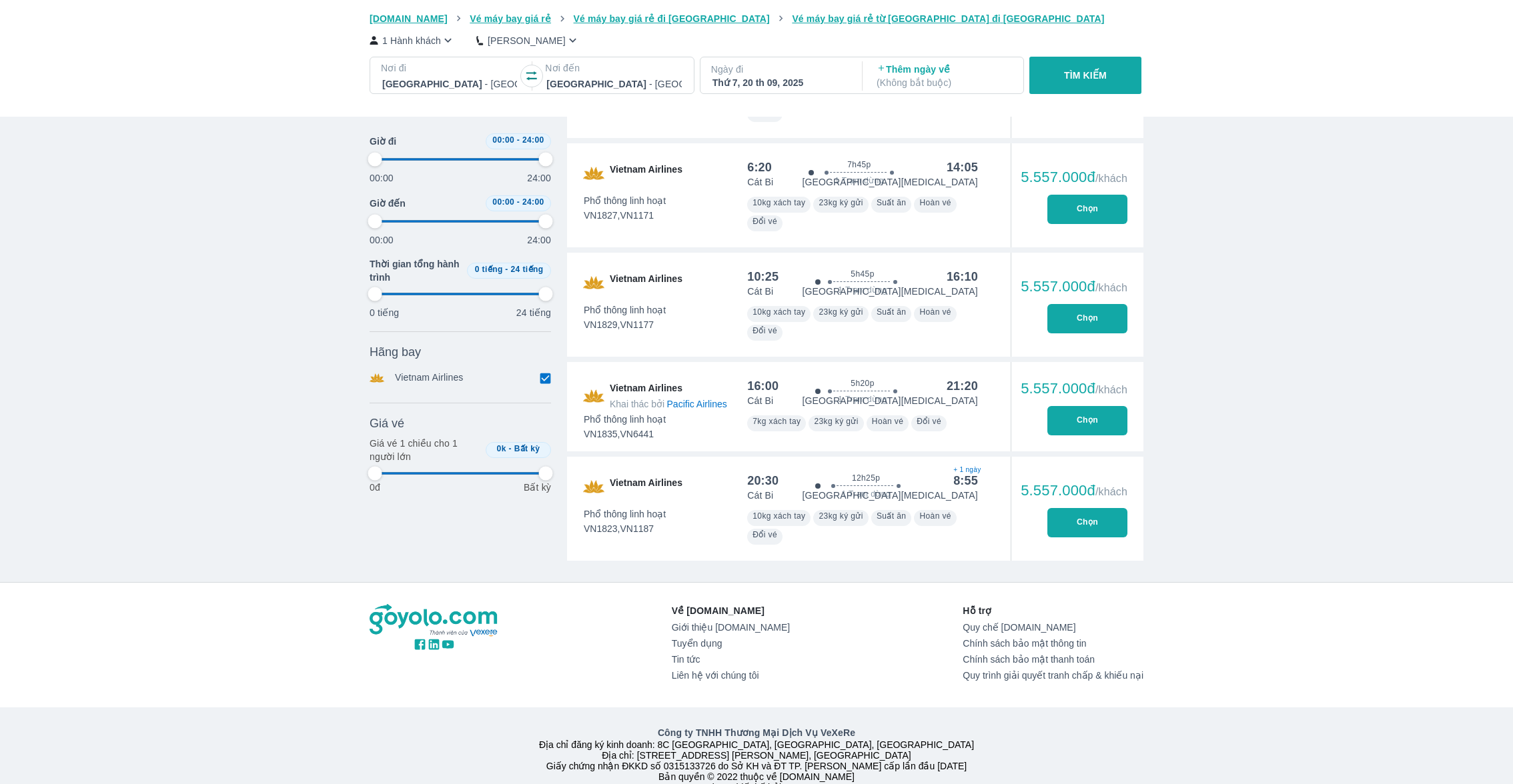
scroll to position [6956, 0]
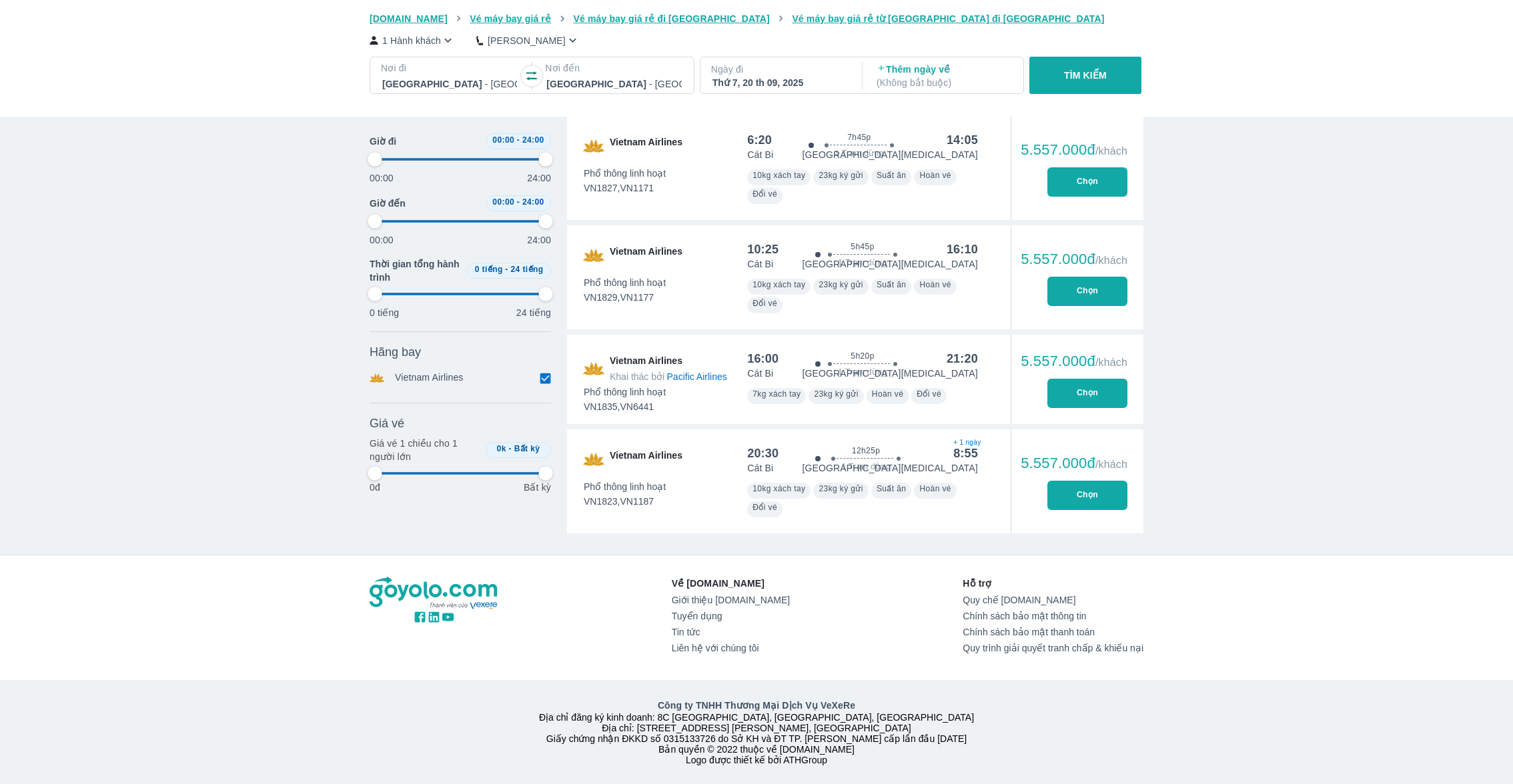
type input "97.9166666666667"
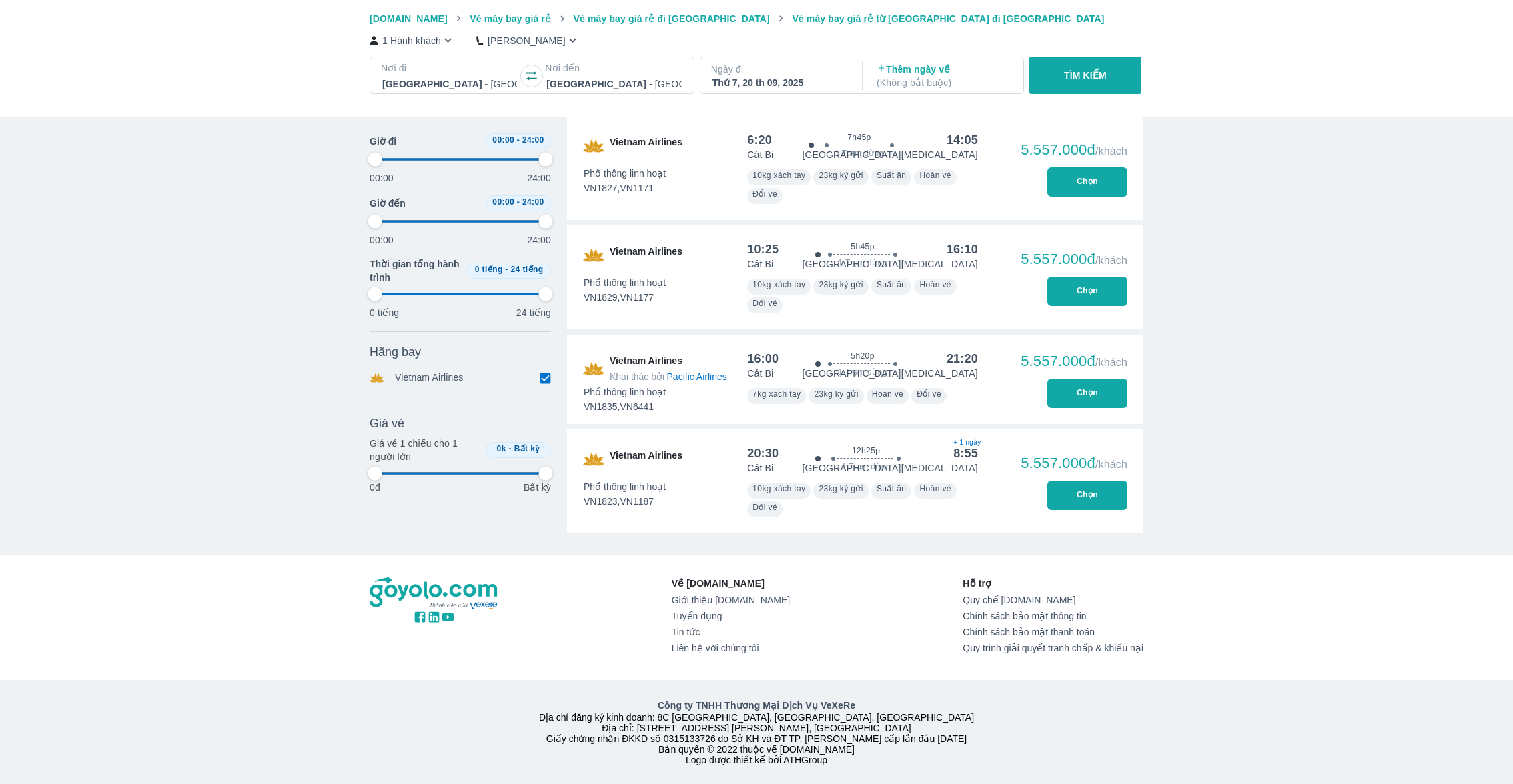
type input "97.9166666666667"
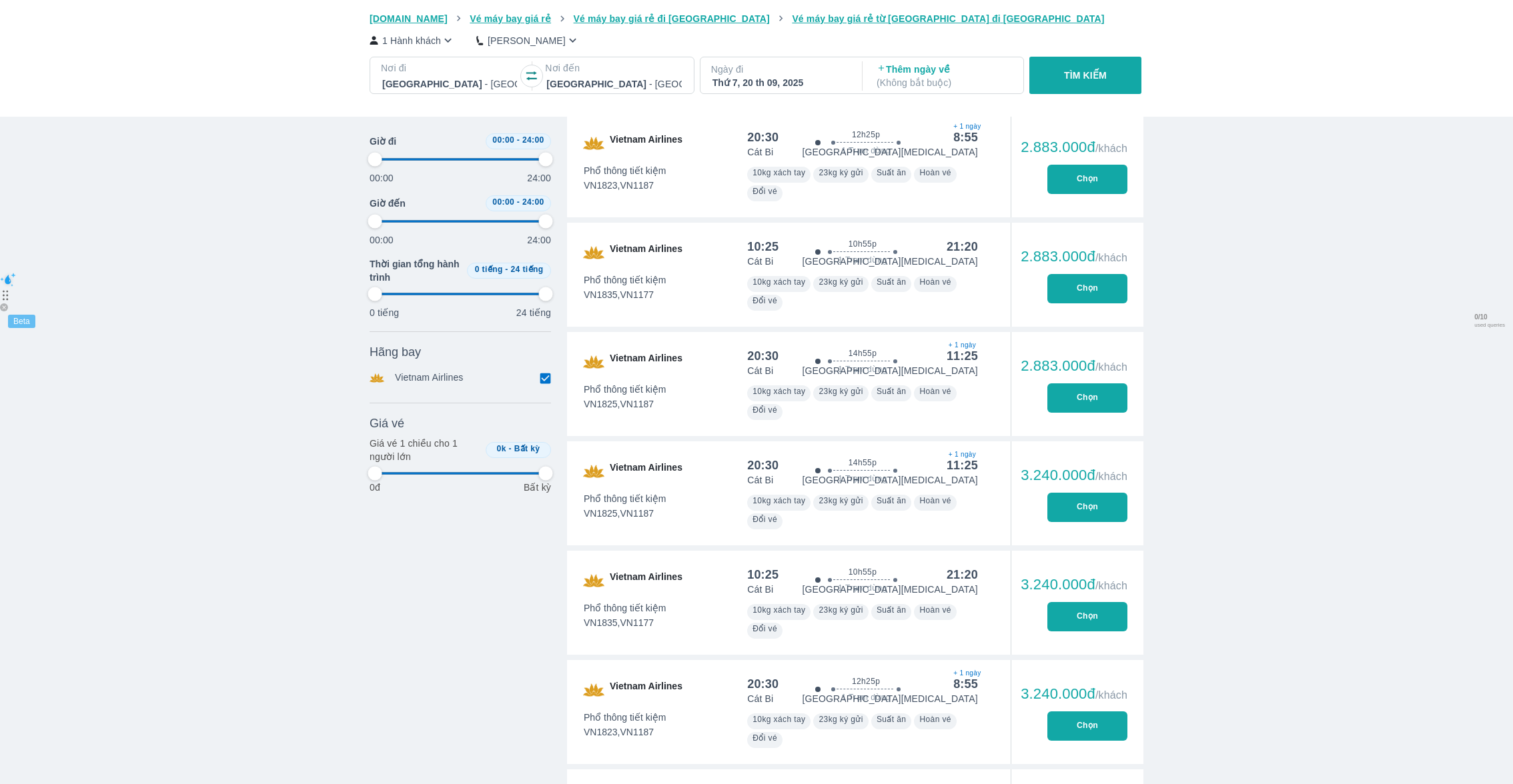
scroll to position [0, 0]
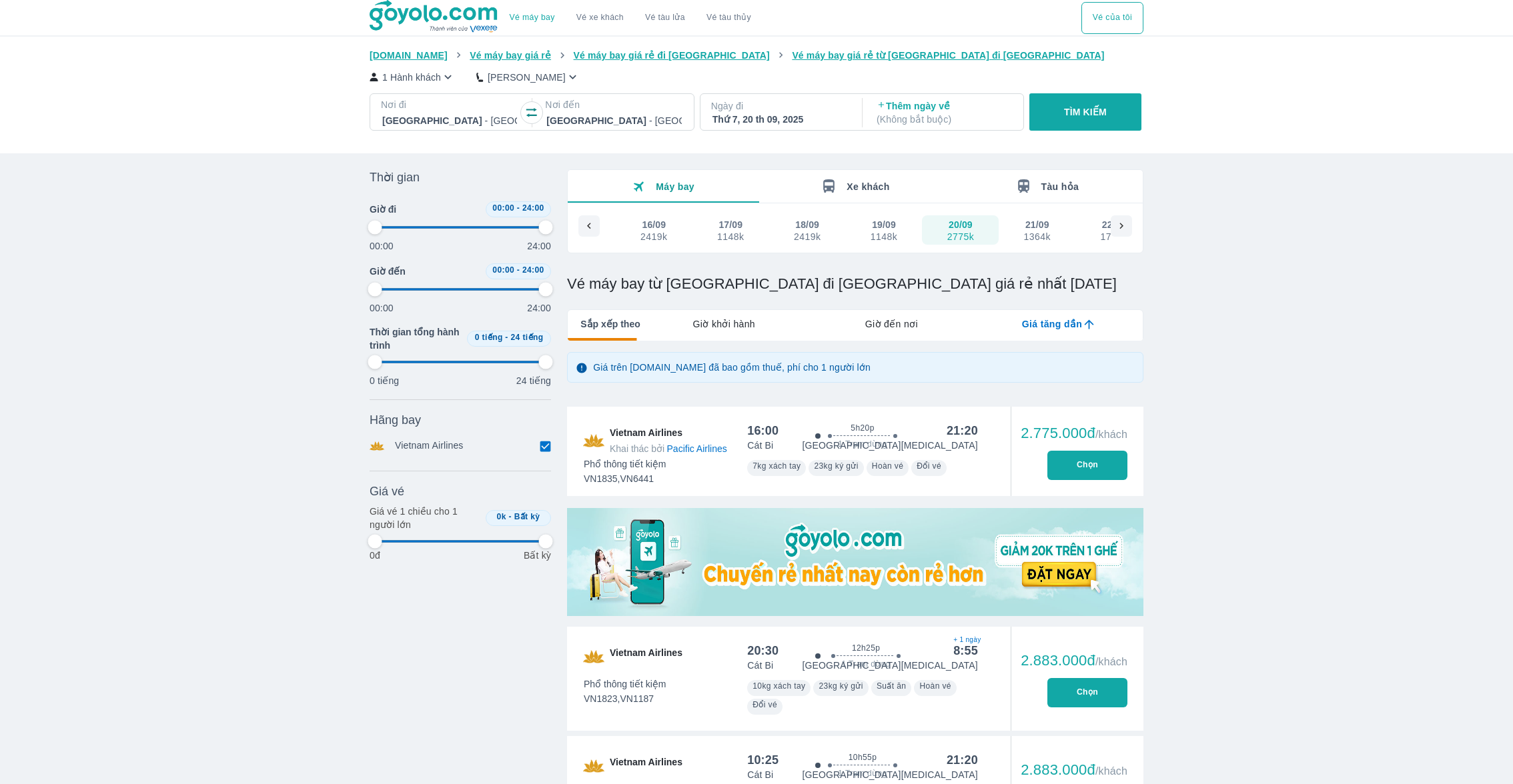
type input "97.9166666666667"
click at [1044, 247] on div "28/08 - 29/08 - 30/08 - 31/08 - 01/09 - 02/09 - 03/09 - 04/09 - 05/09 - 06/09 -…" at bounding box center [855, 231] width 511 height 32
type input "97.9166666666667"
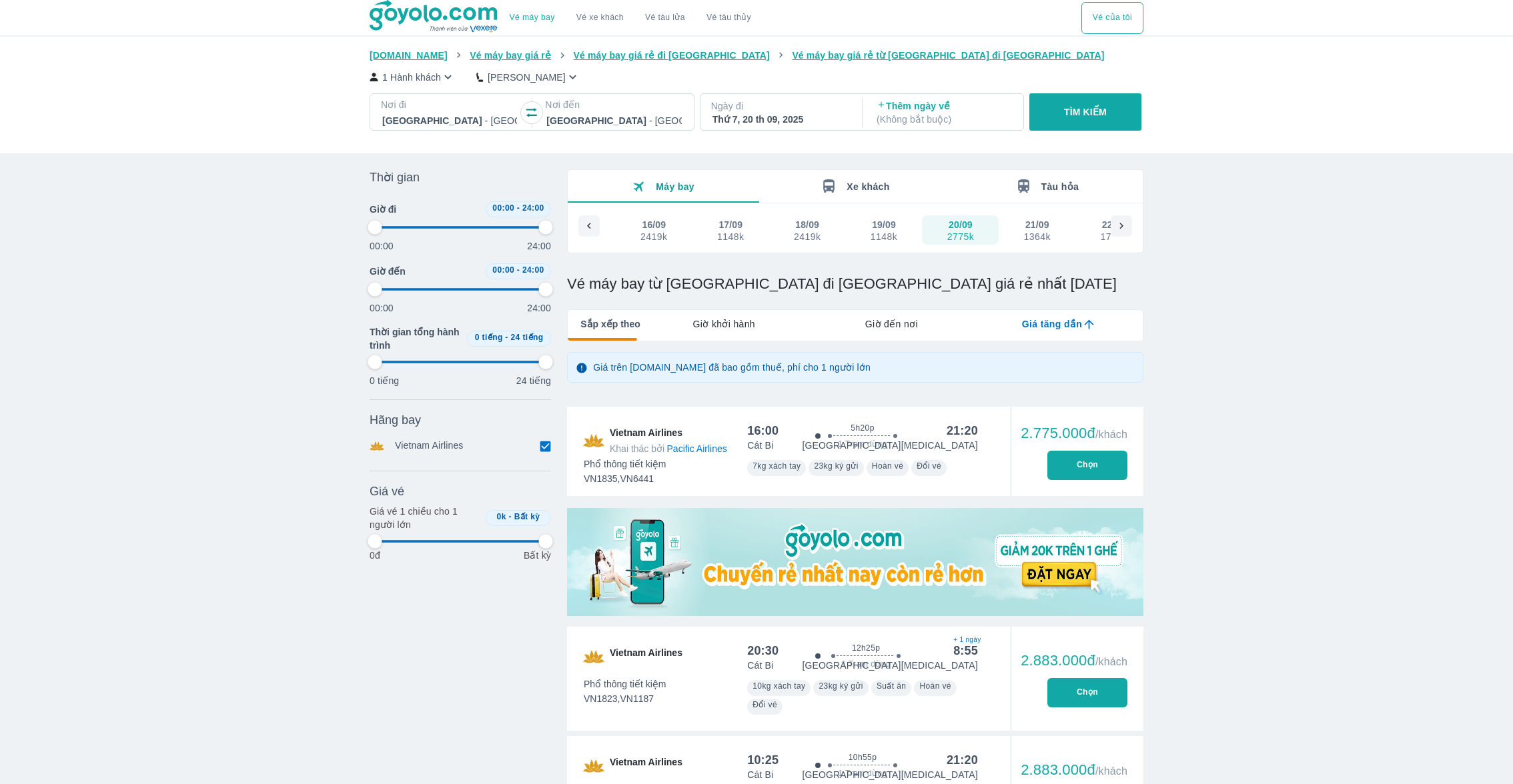
type input "97.9166666666667"
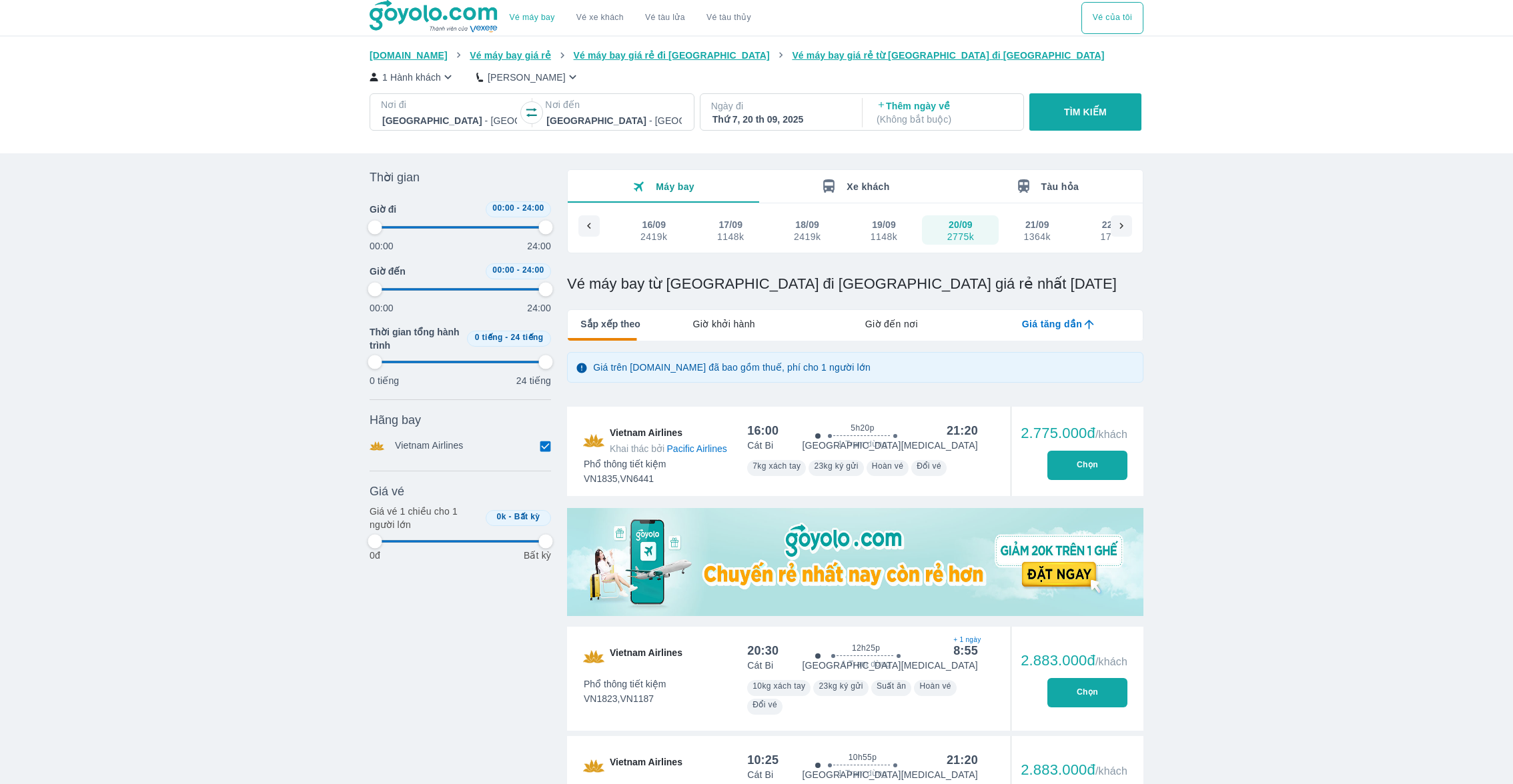
click at [1040, 234] on div "1364k" at bounding box center [1037, 236] width 27 height 10
type input "97.9166666666667"
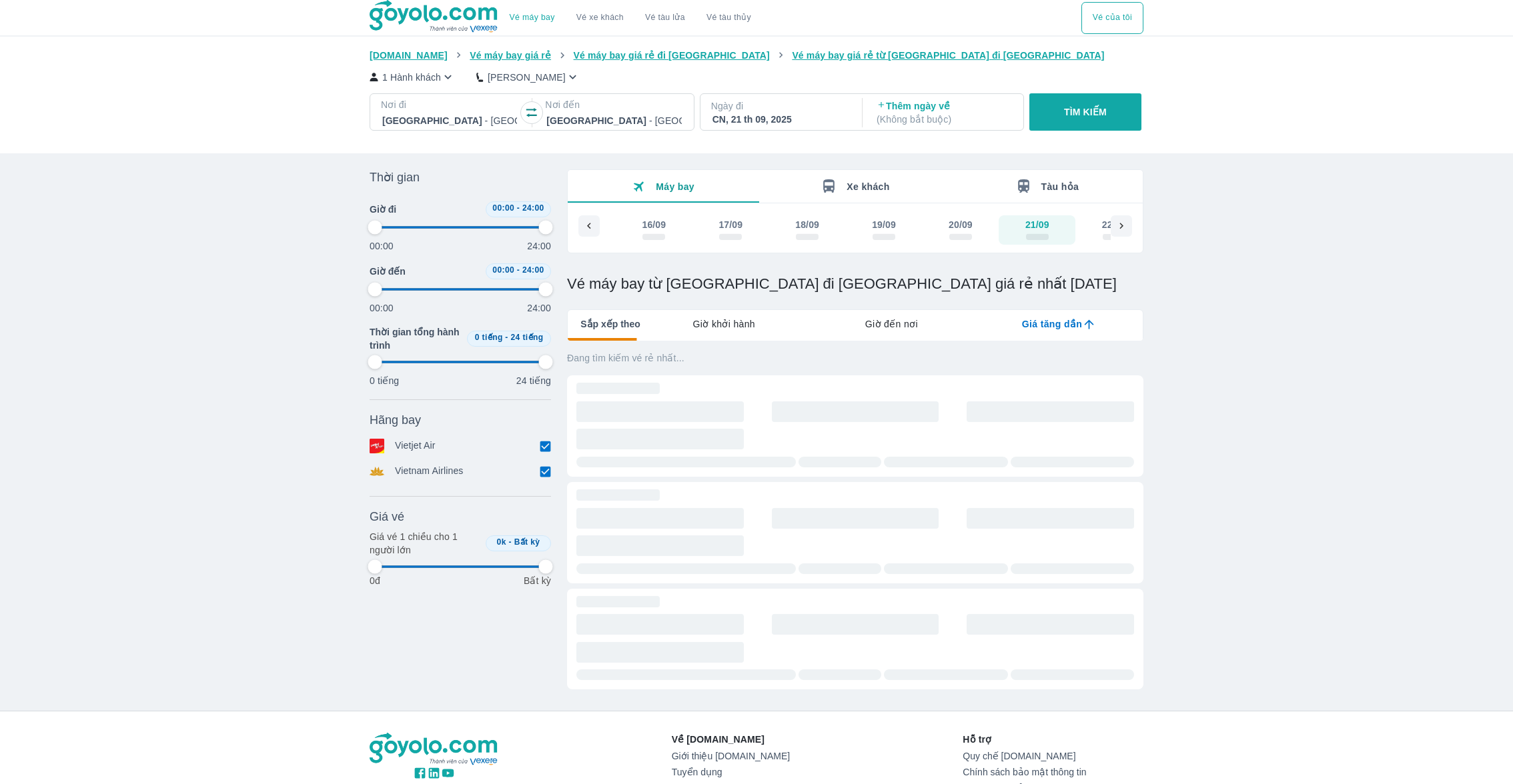
type input "97.9166666666667"
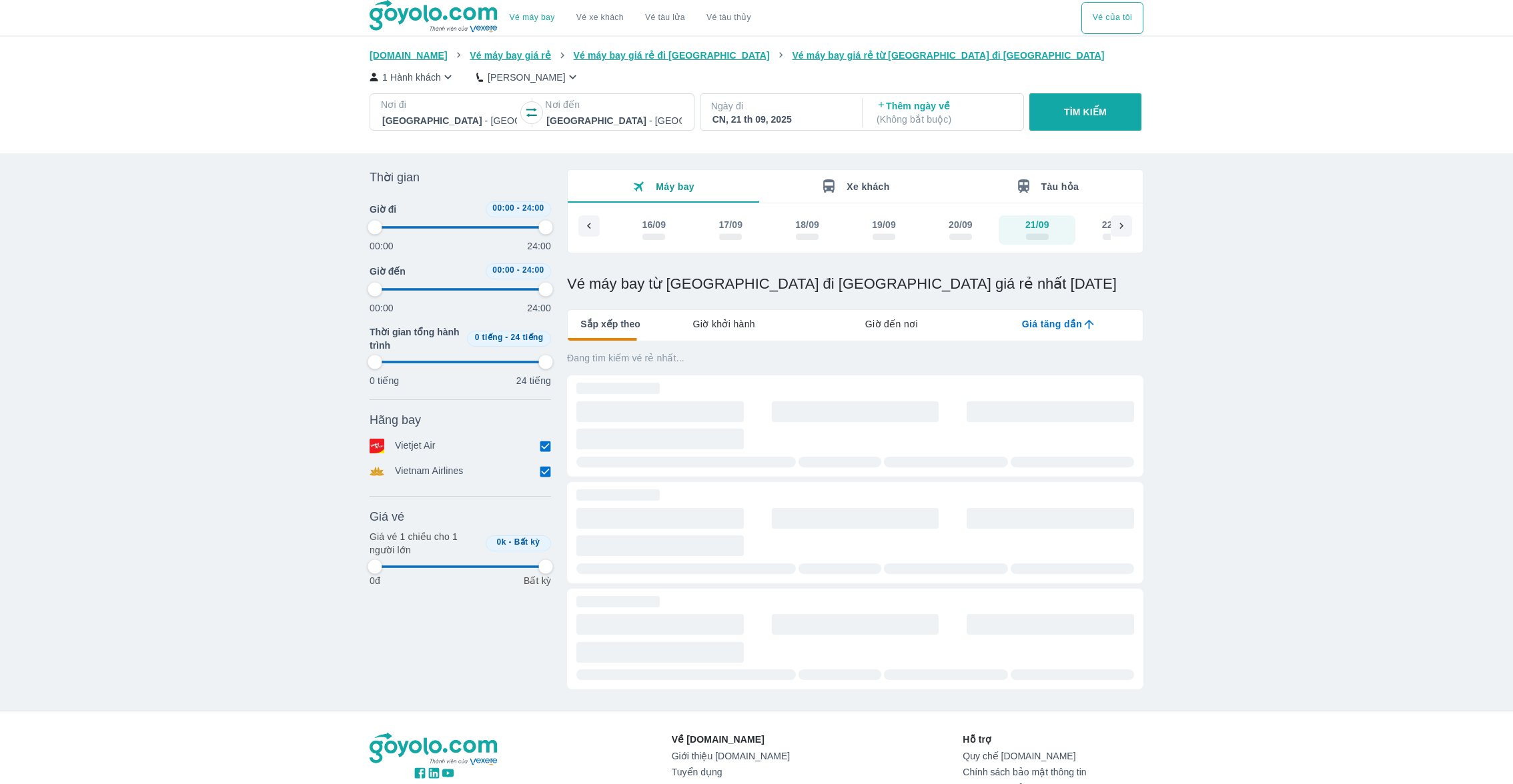
type input "97.9166666666667"
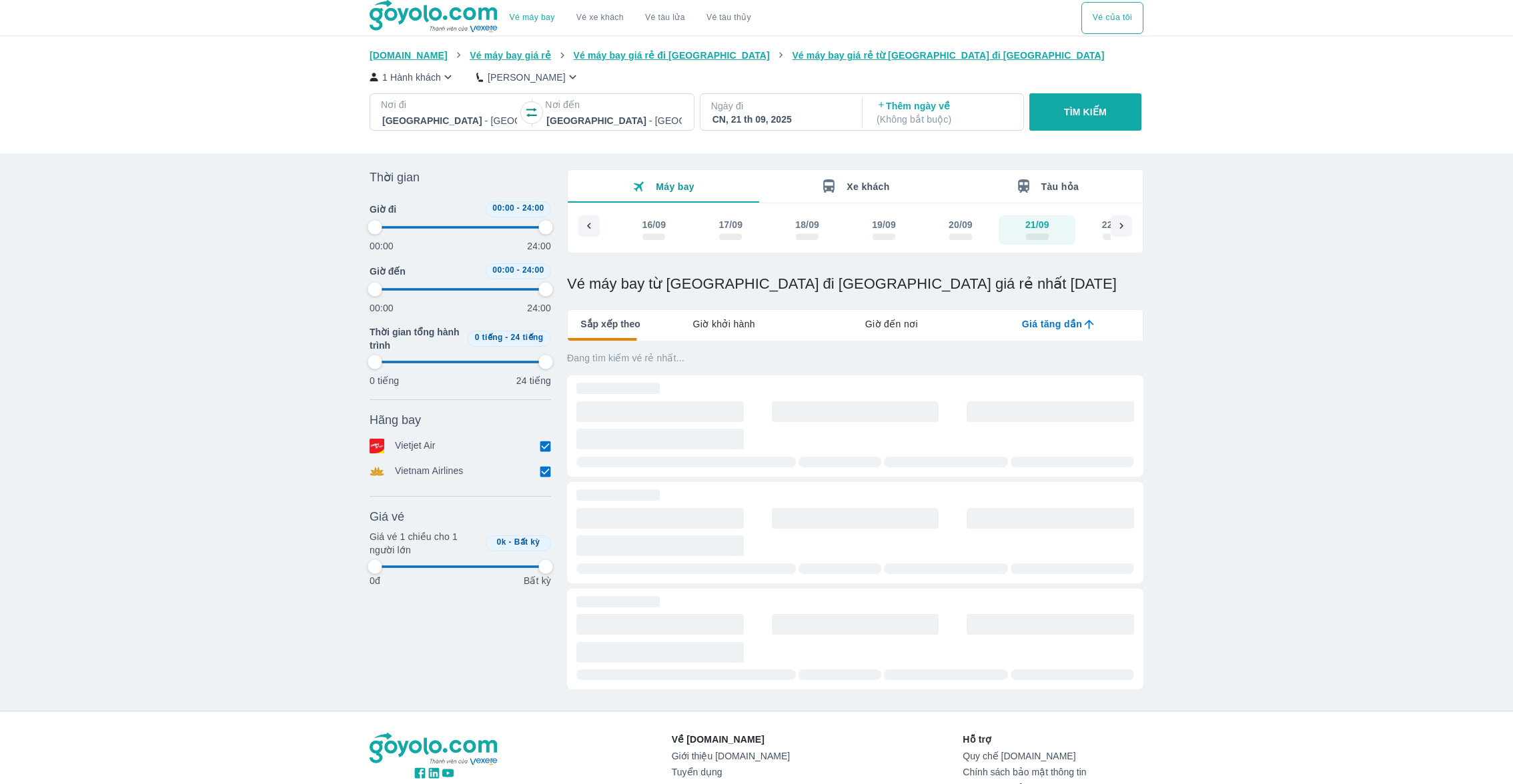
type input "97.9166666666667"
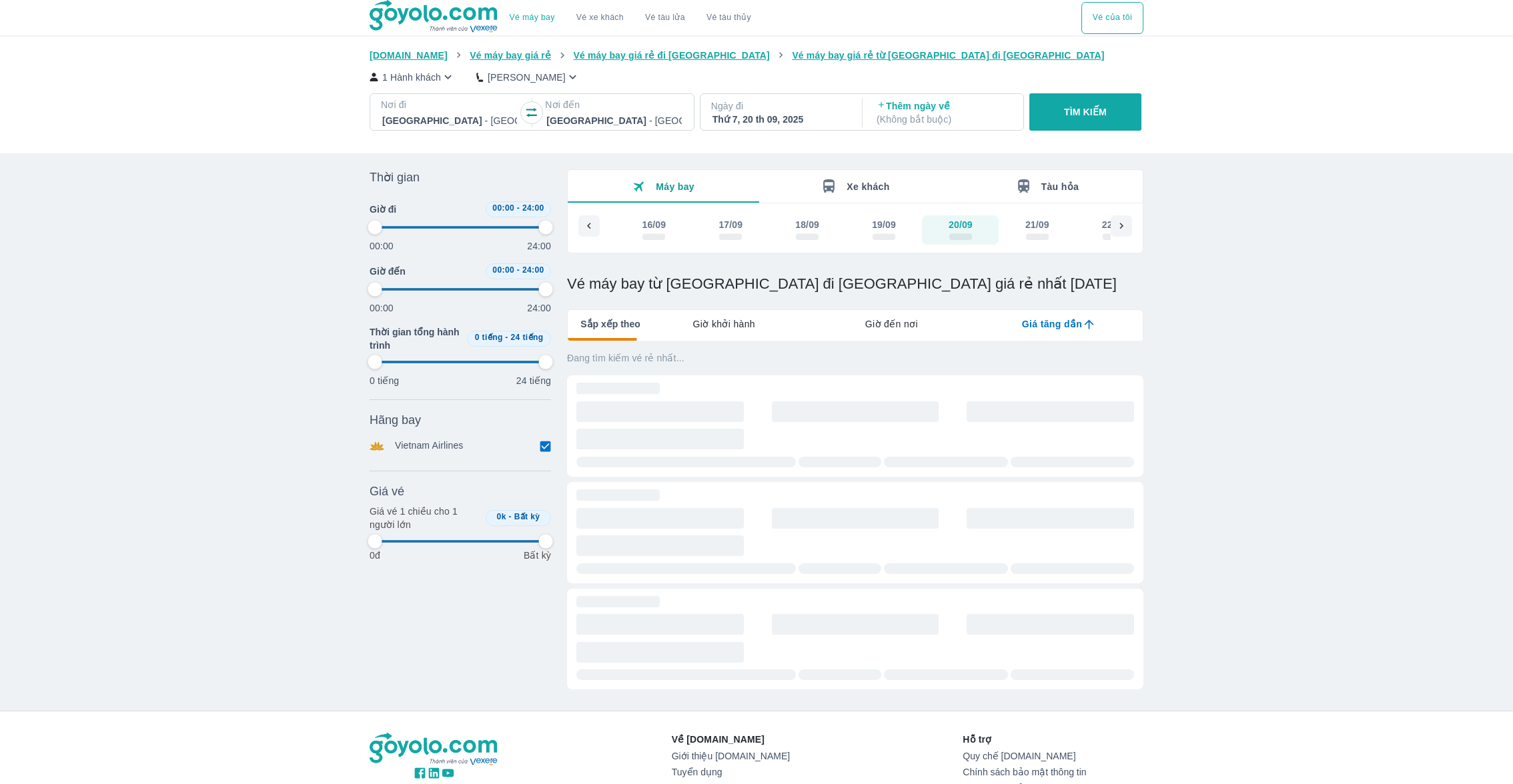
type input "97.9166666666667"
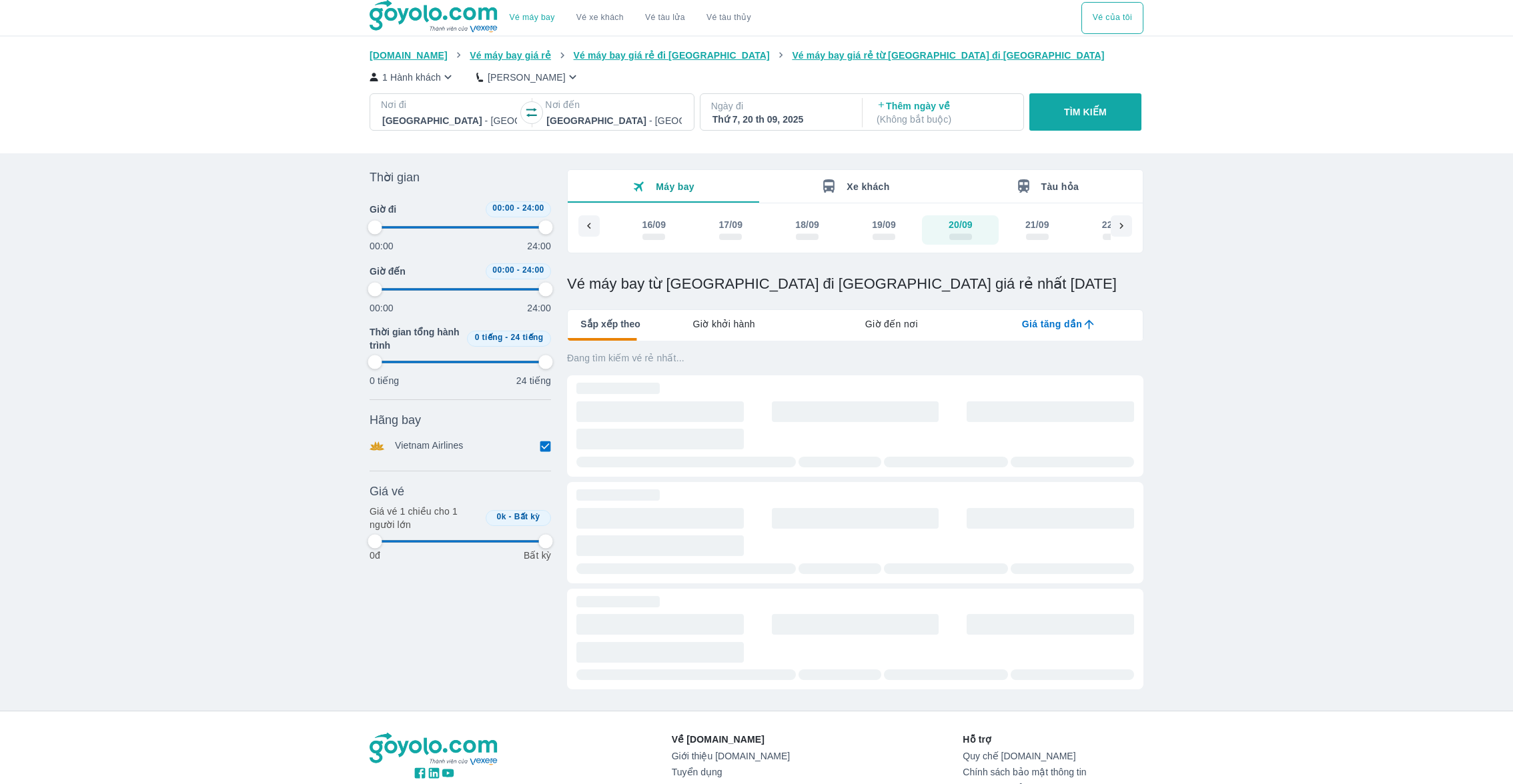
type input "97.9166666666667"
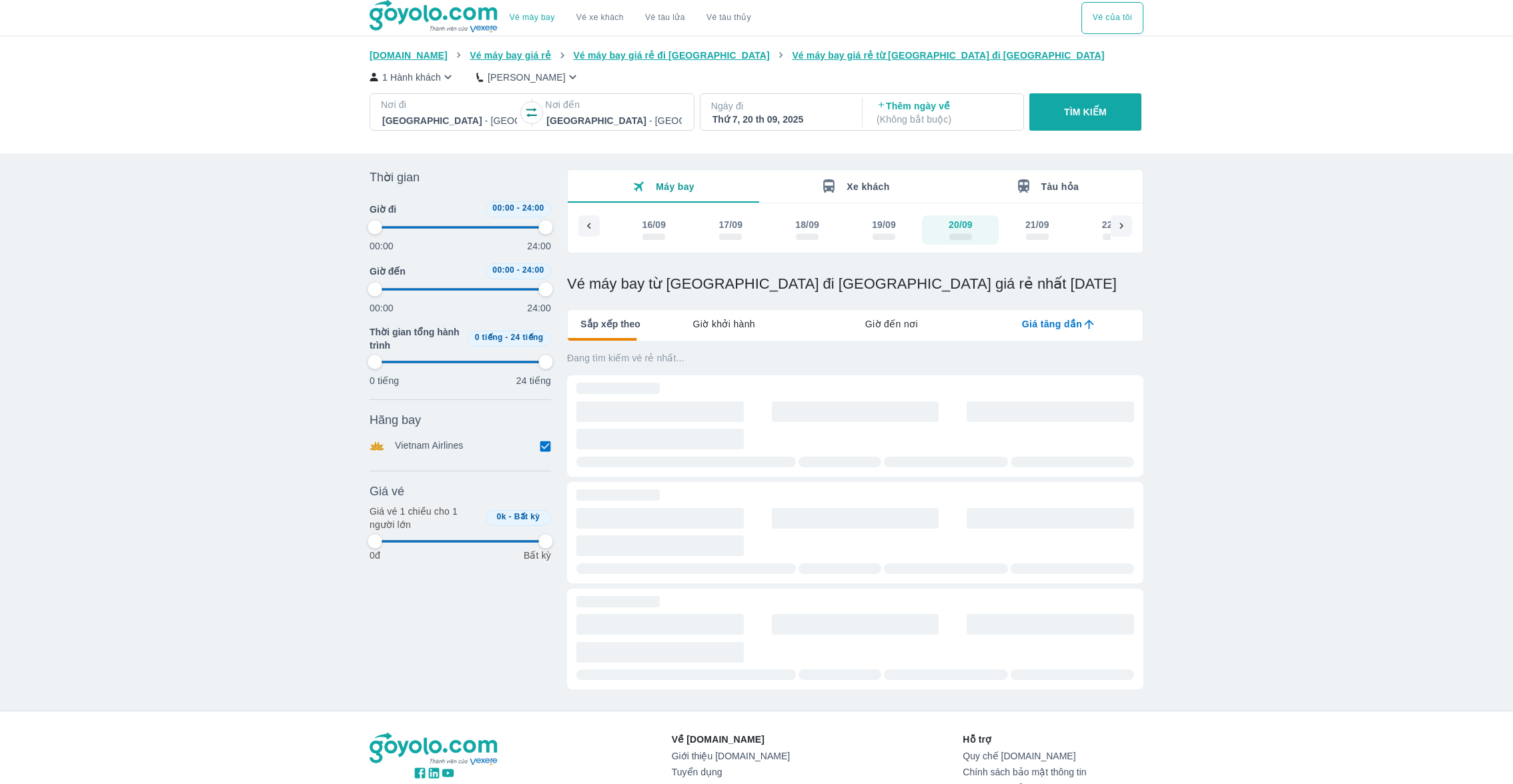
type input "97.9166666666667"
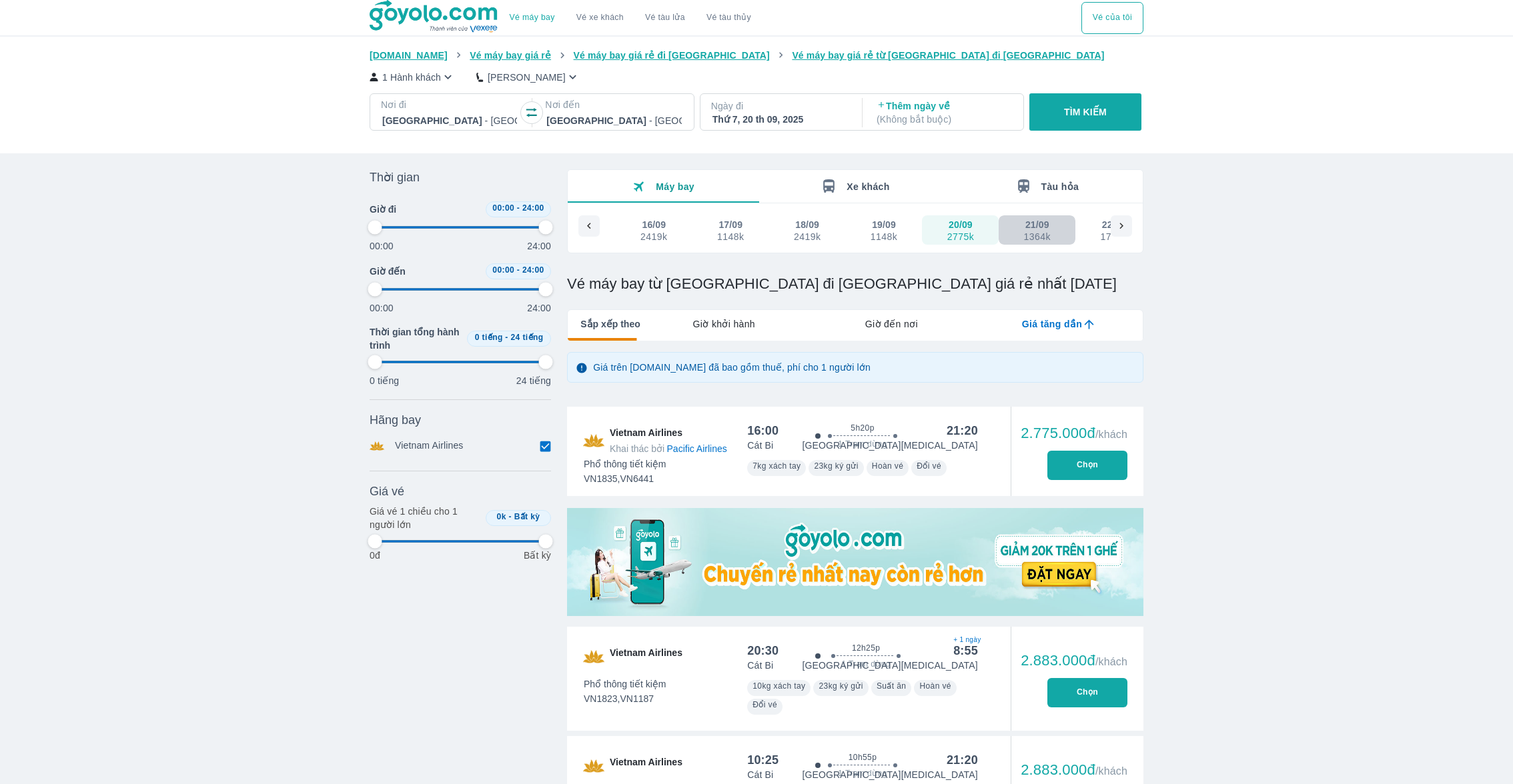
click at [1021, 231] on button "21/09 1364k" at bounding box center [1037, 230] width 77 height 30
type input "97.9166666666667"
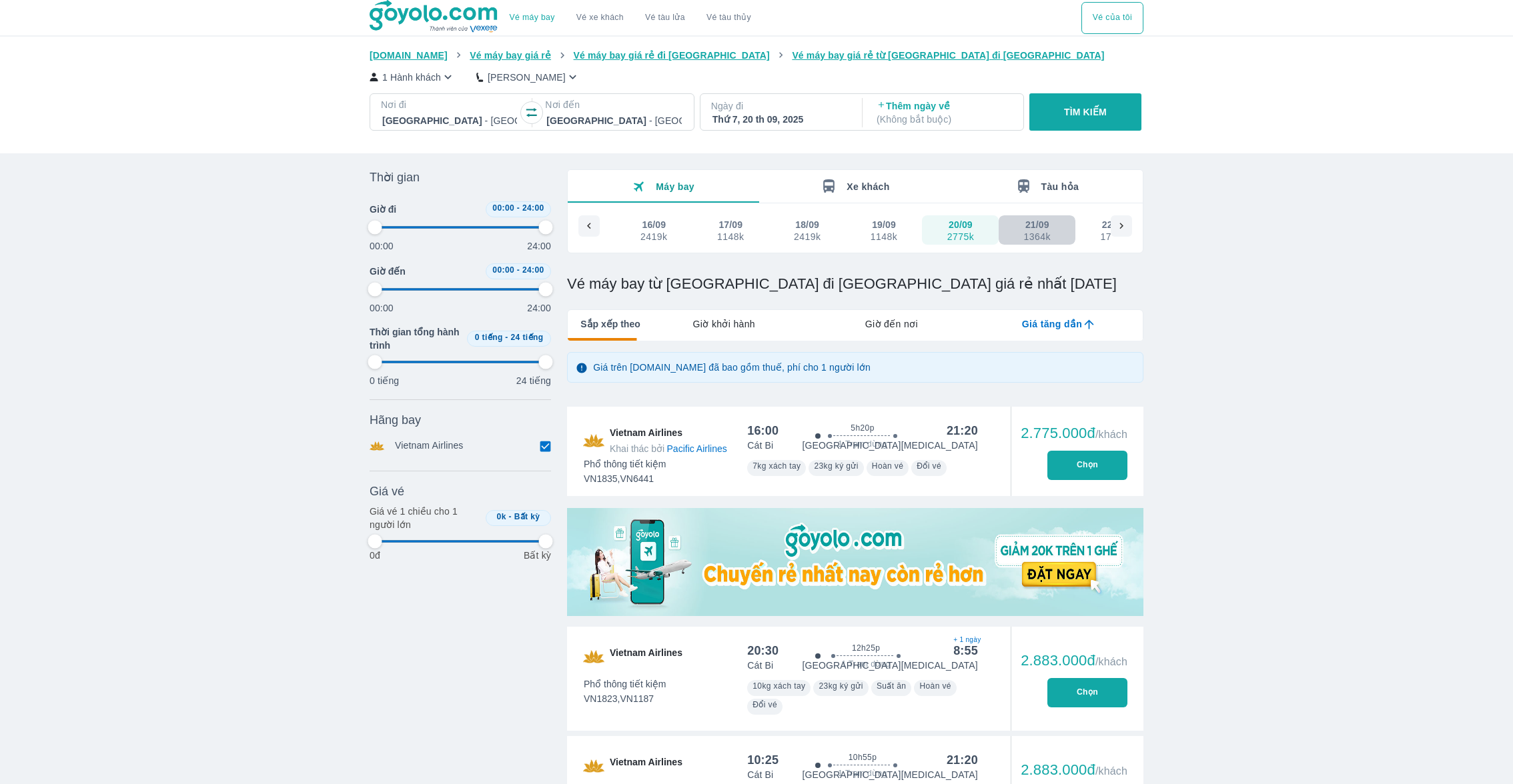
type input "97.9166666666667"
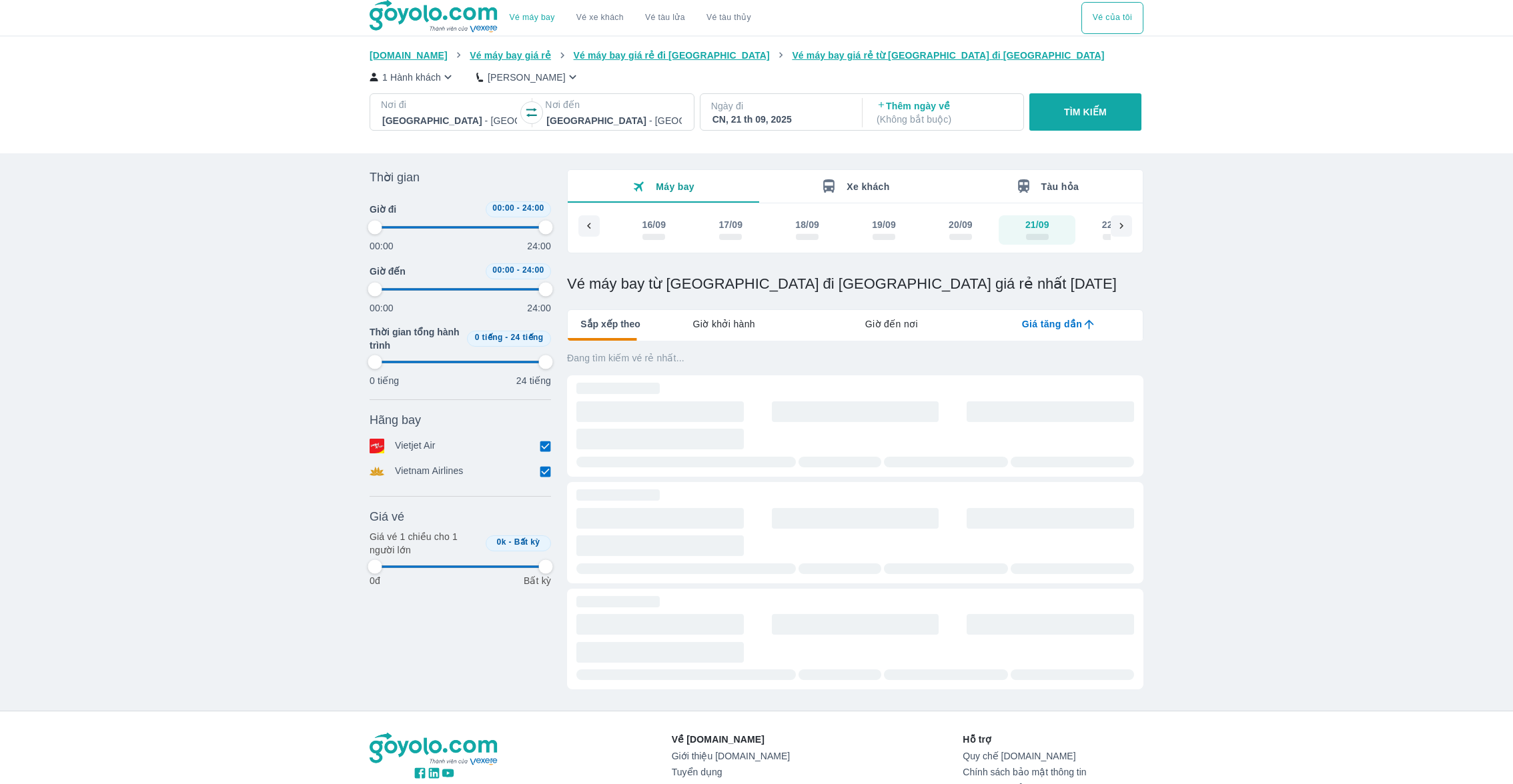
type input "97.9166666666667"
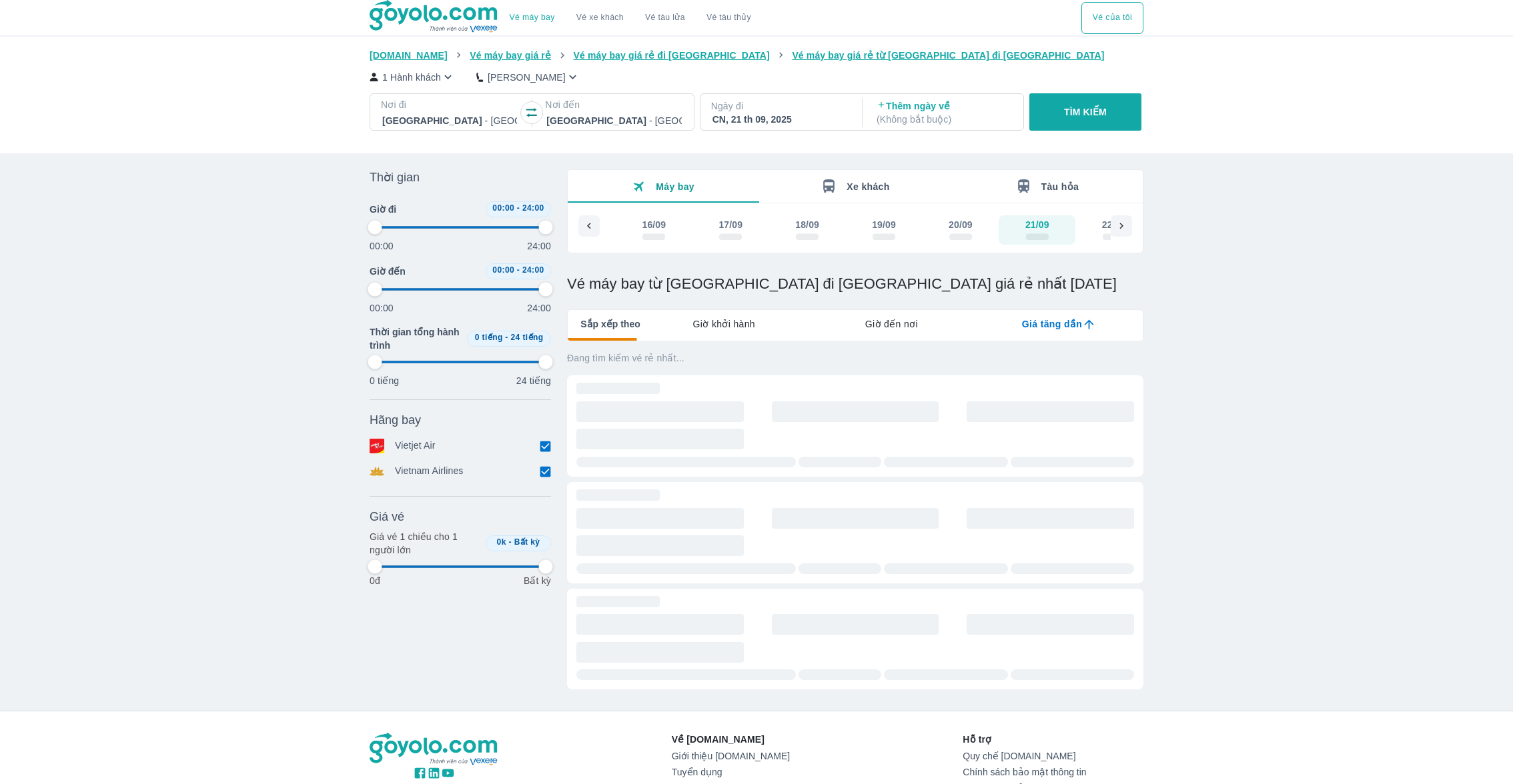
type input "97.9166666666667"
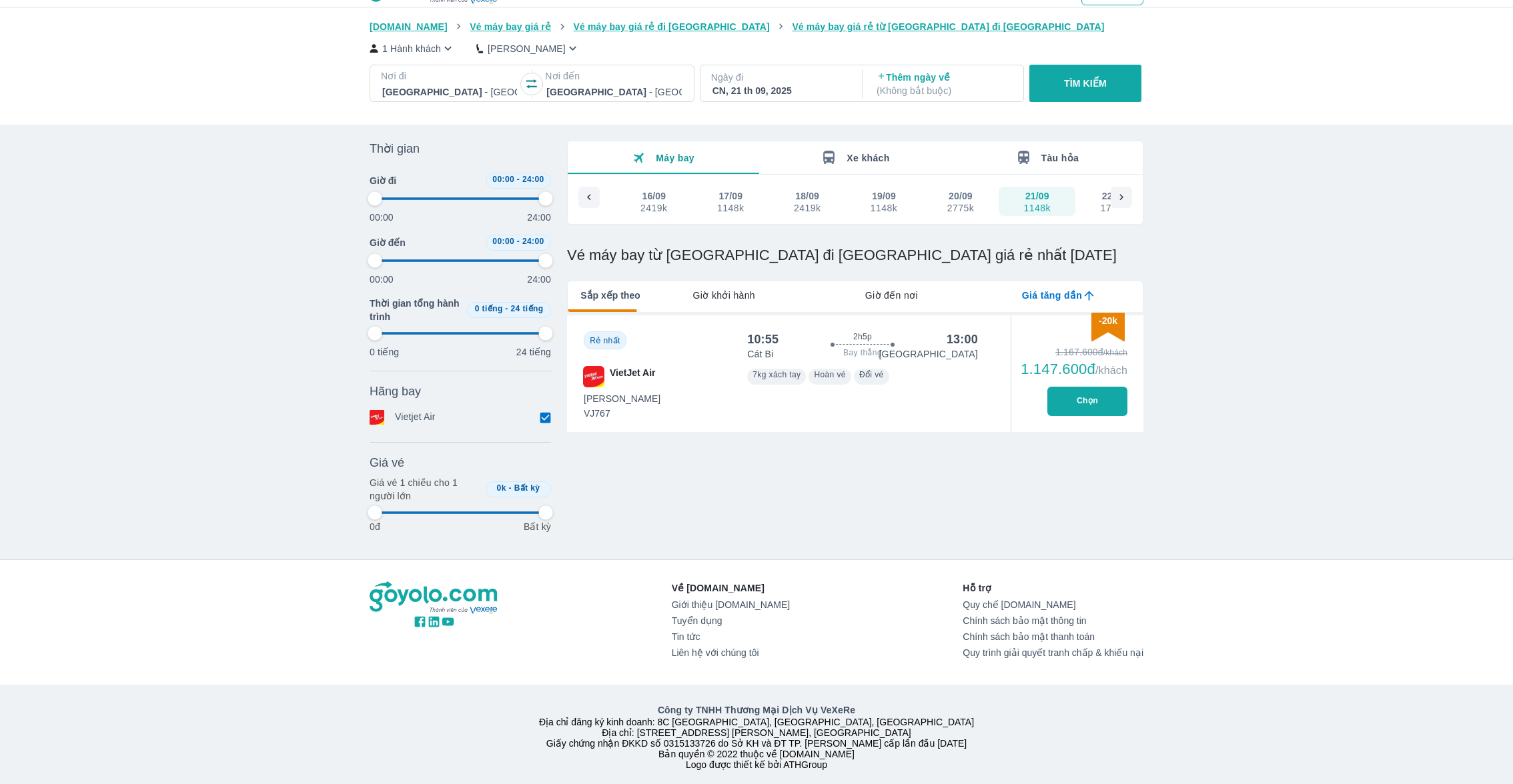
scroll to position [36, 0]
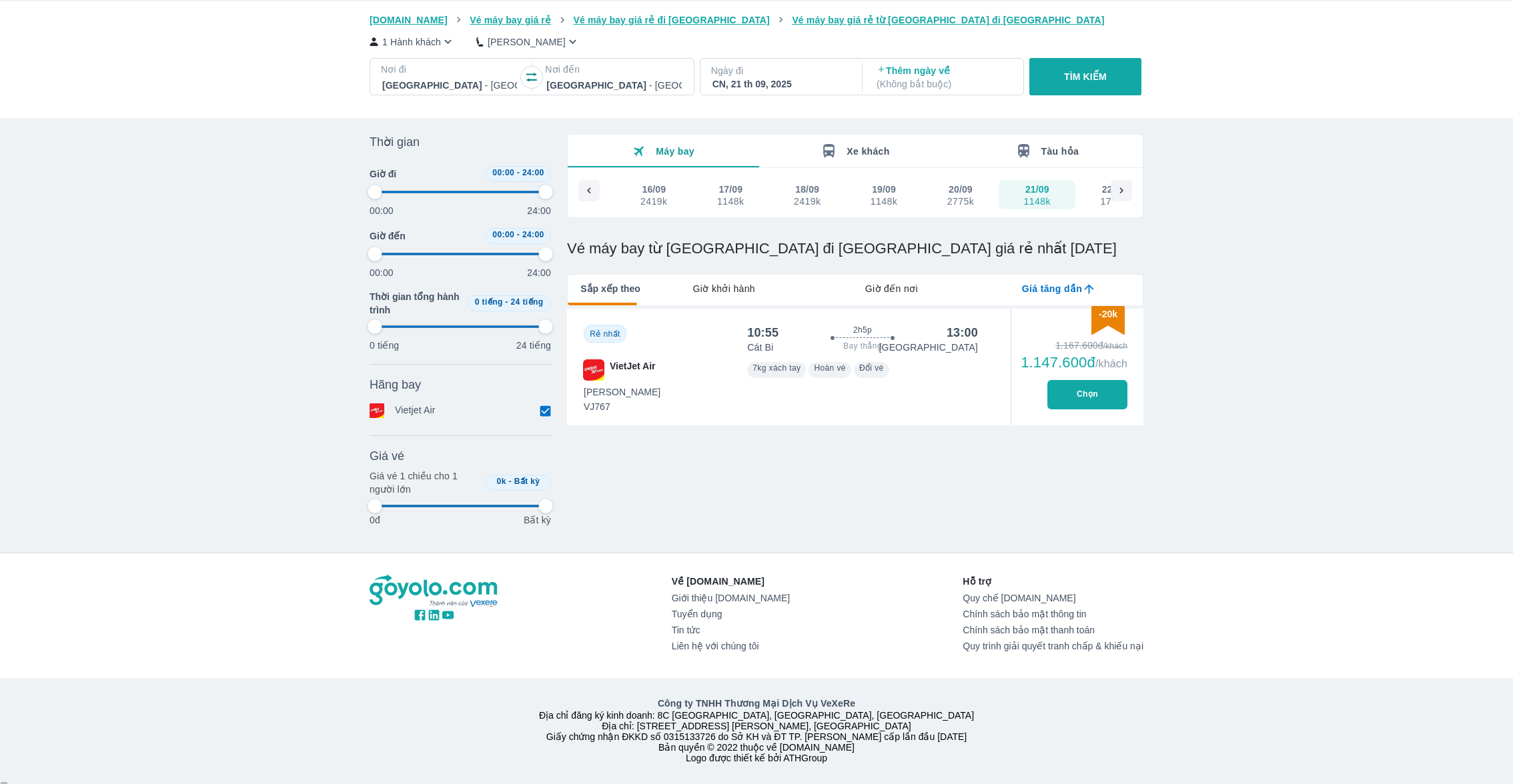
type input "97.9166666666667"
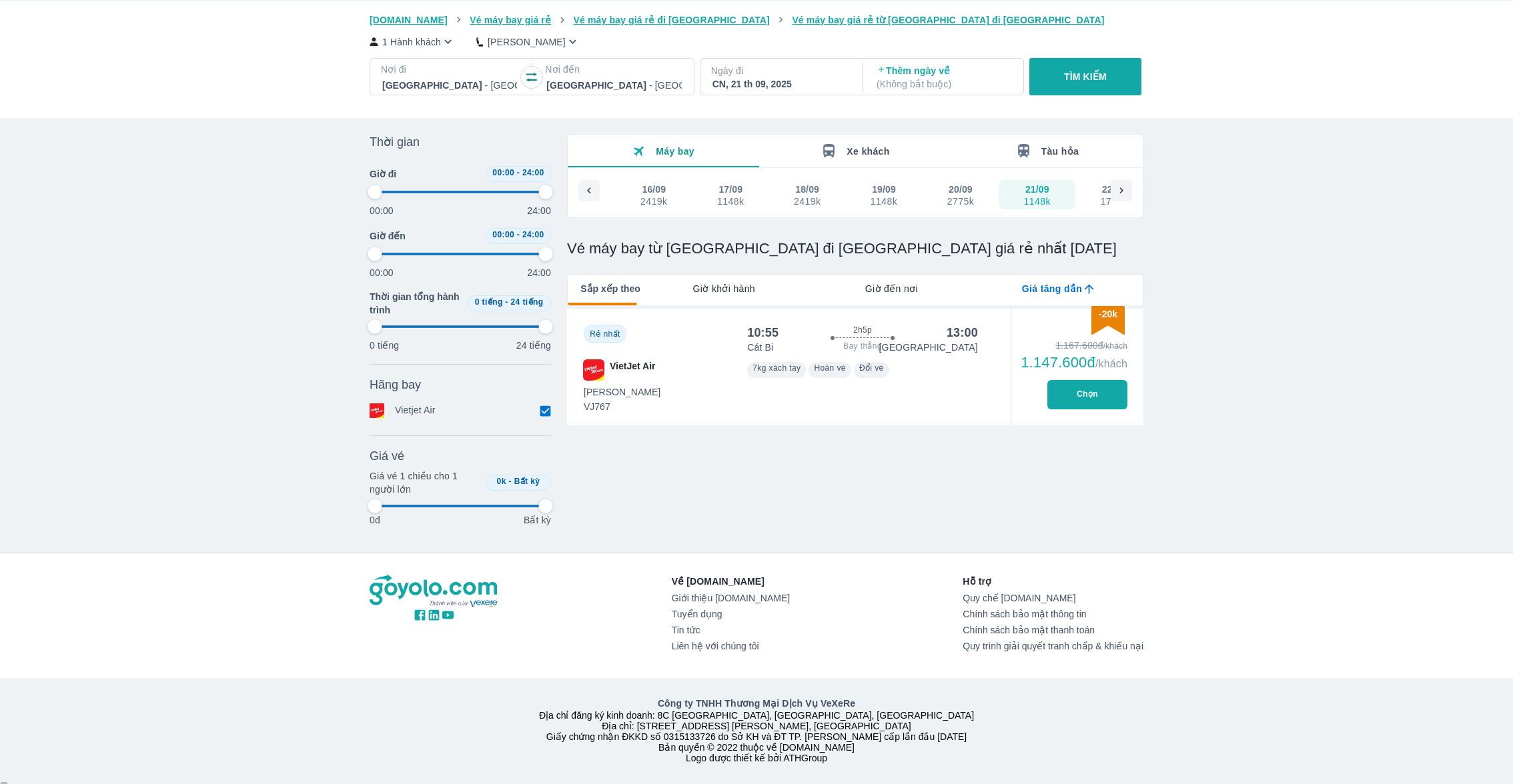
type input "97.9166666666667"
click at [1056, 391] on button "Chọn" at bounding box center [1087, 395] width 80 height 30
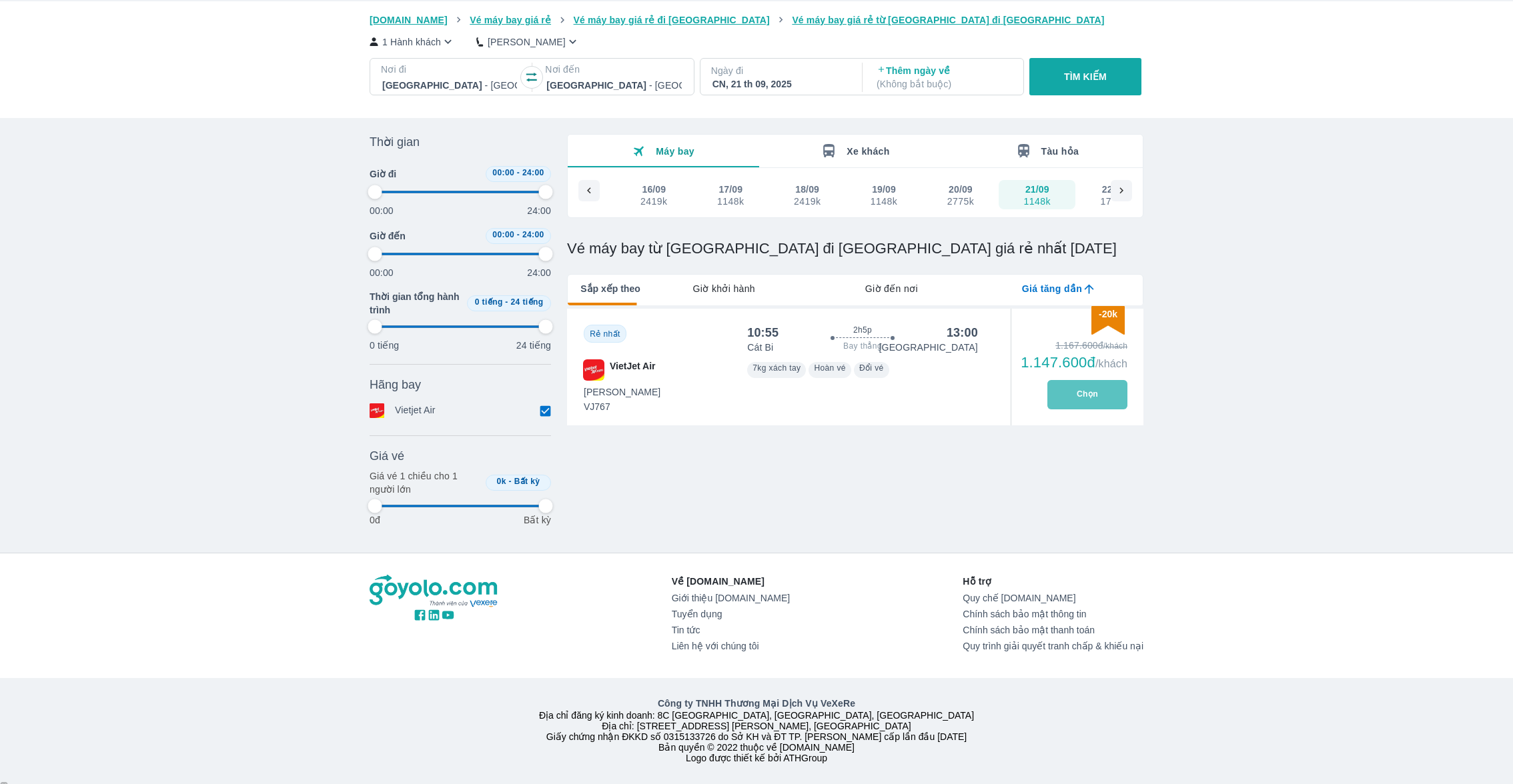
type input "97.9166666666667"
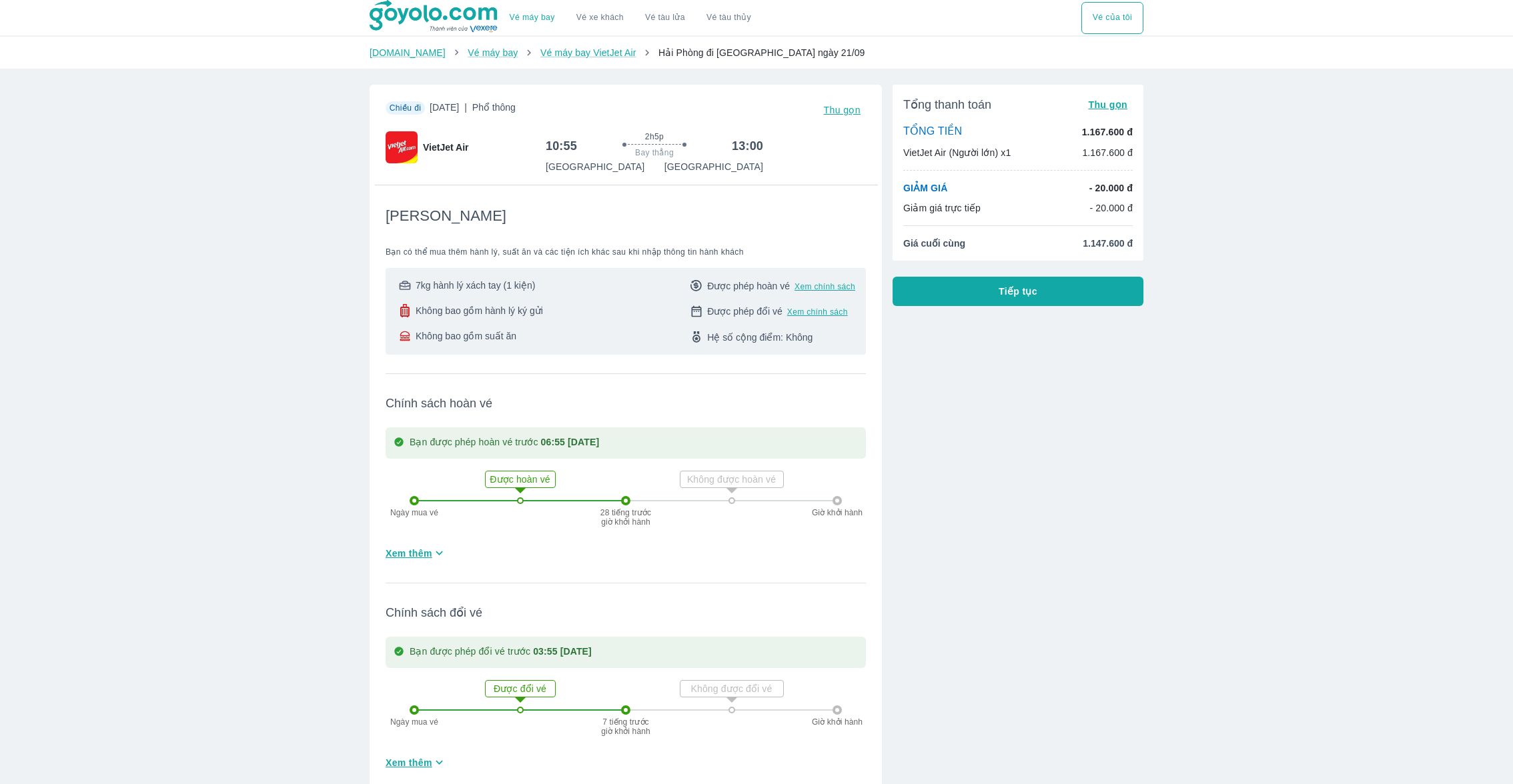
click at [1056, 307] on div "Tổng thanh toán Thu gọn TỔNG TIỀN 1.167.600 đ VietJet Air (Người lớn) x1 1.167.…" at bounding box center [1013, 432] width 262 height 715
click at [1050, 303] on button "Tiếp tục" at bounding box center [1017, 291] width 250 height 30
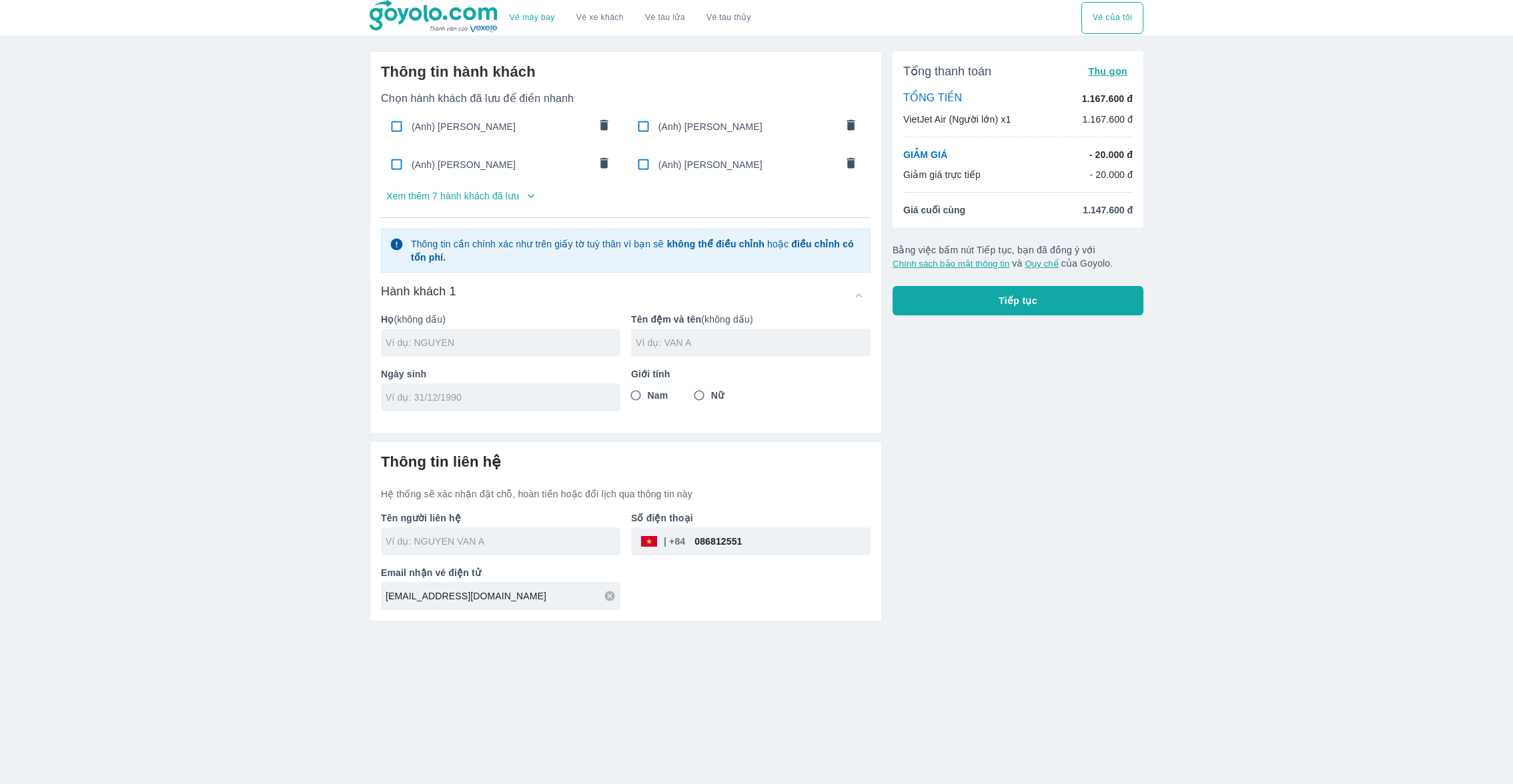
click at [676, 180] on div "(Anh) [PERSON_NAME]" at bounding box center [747, 165] width 240 height 31
checkbox input "true"
type input "[PERSON_NAME]"
type input "HAI ANH"
type input "[DATE]"
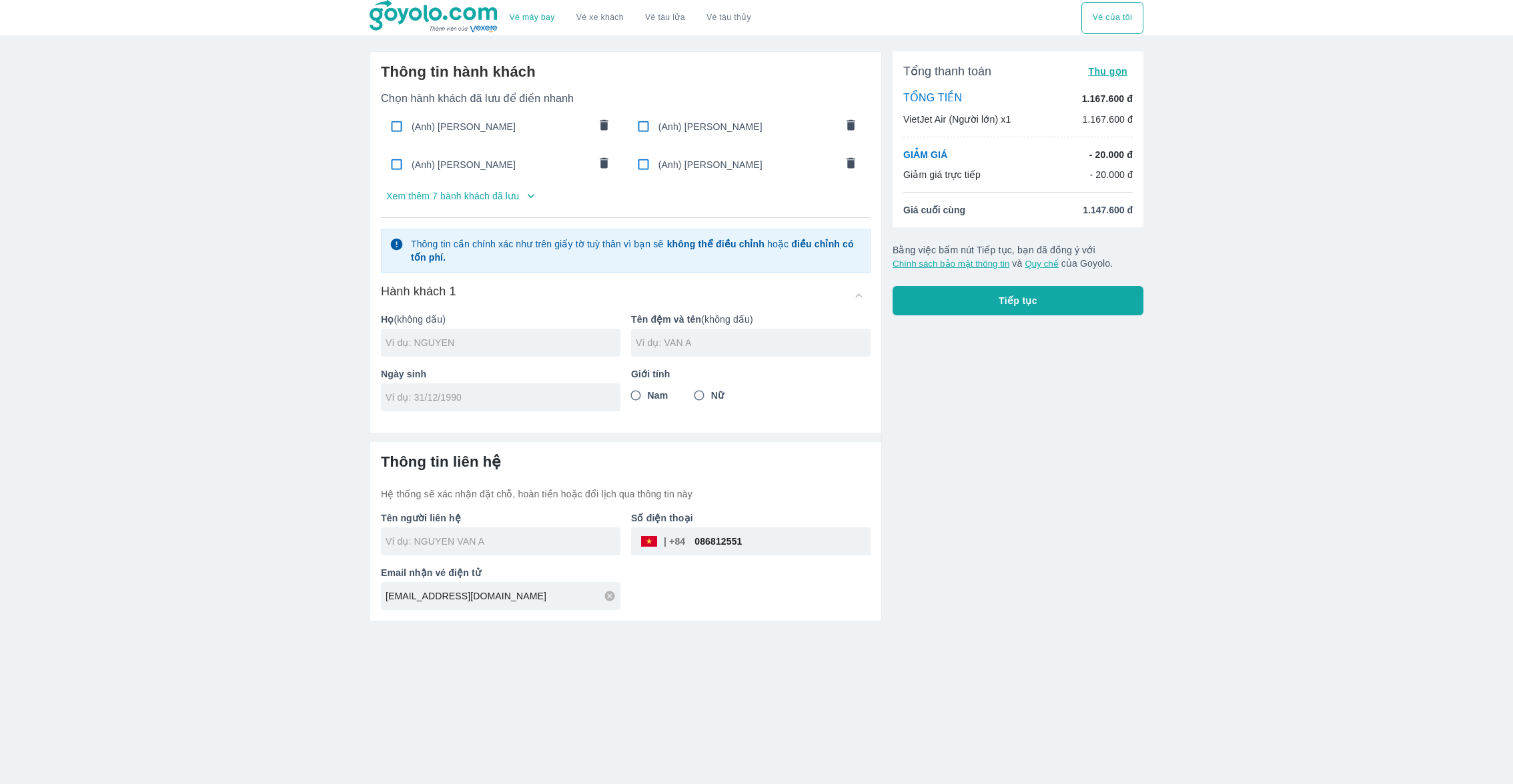
radio input "true"
type input "[PERSON_NAME]"
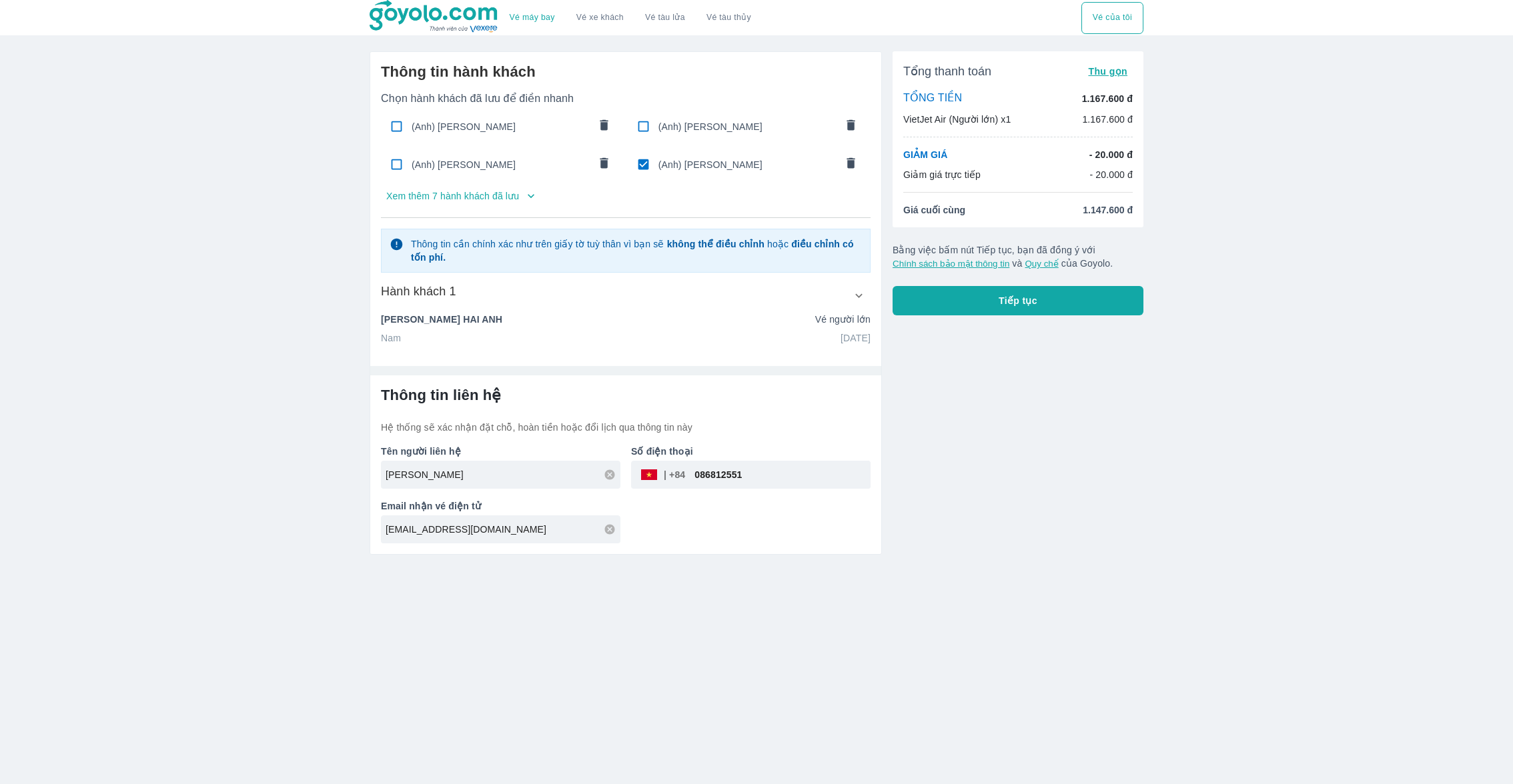
click at [927, 300] on button "Tiếp tục" at bounding box center [1017, 301] width 250 height 30
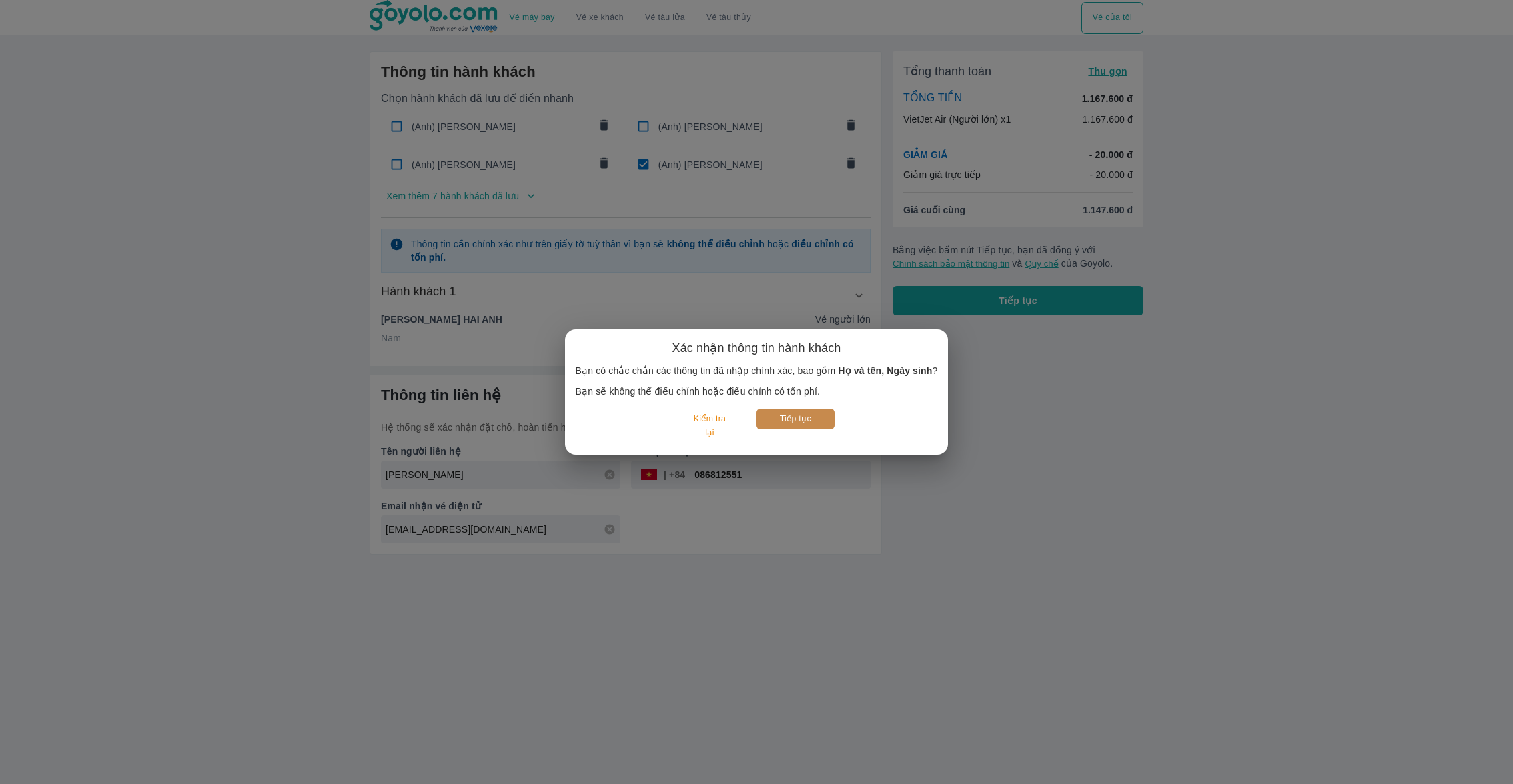
click at [796, 424] on button "Tiếp tục" at bounding box center [795, 419] width 78 height 21
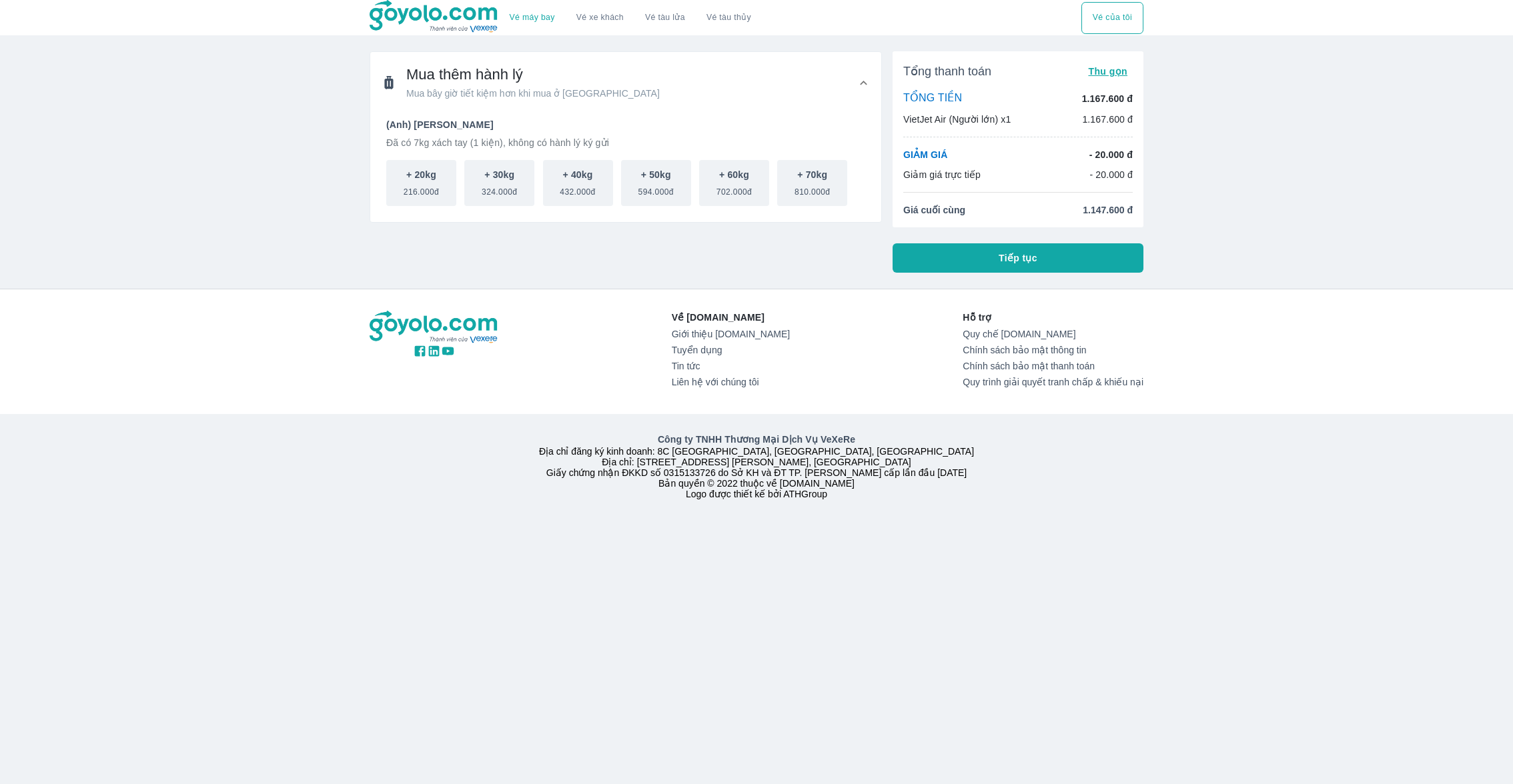
click at [944, 256] on button "Tiếp tục" at bounding box center [1017, 258] width 250 height 30
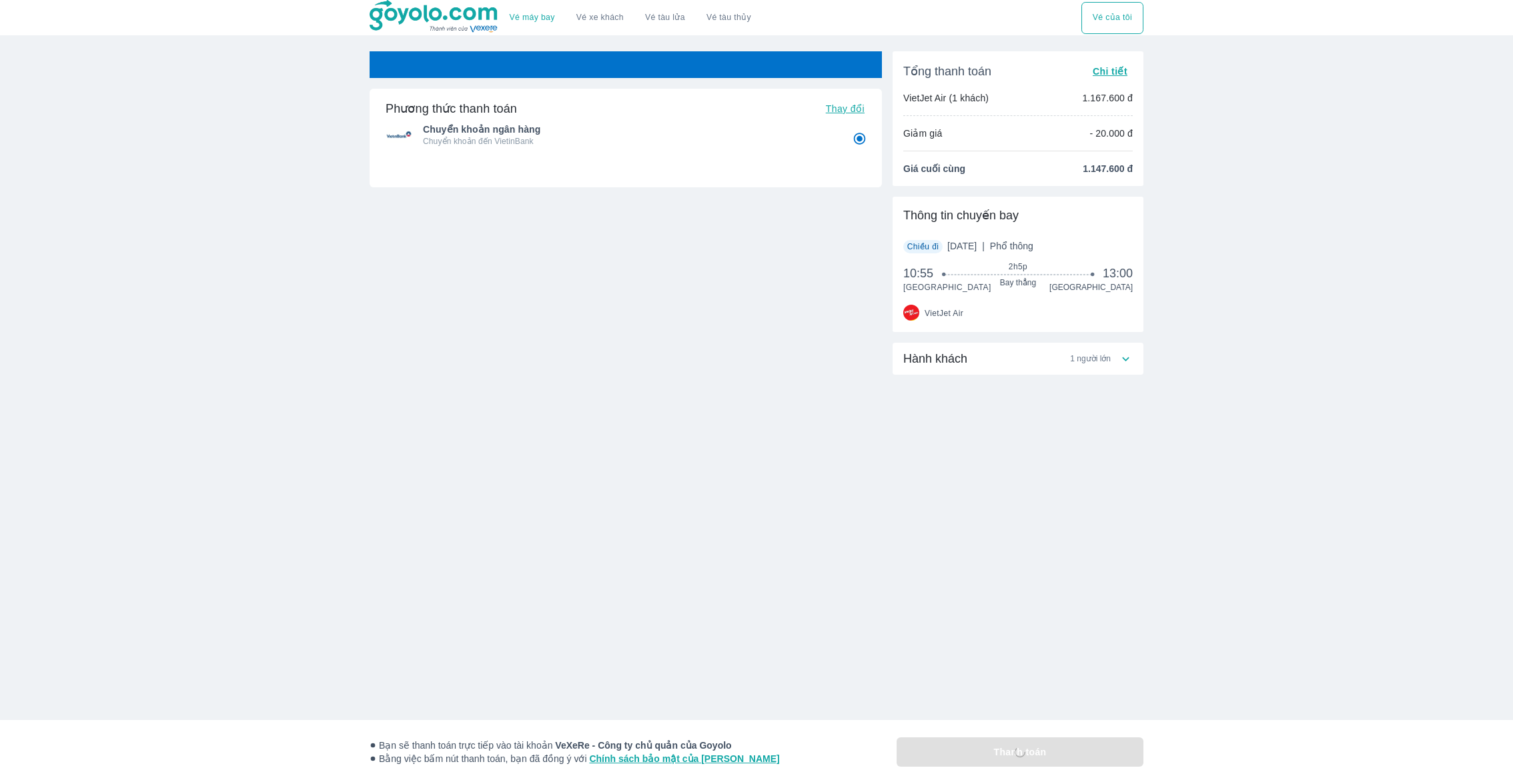
click at [839, 104] on span "Thay đổi" at bounding box center [846, 109] width 38 height 10
radio input "false"
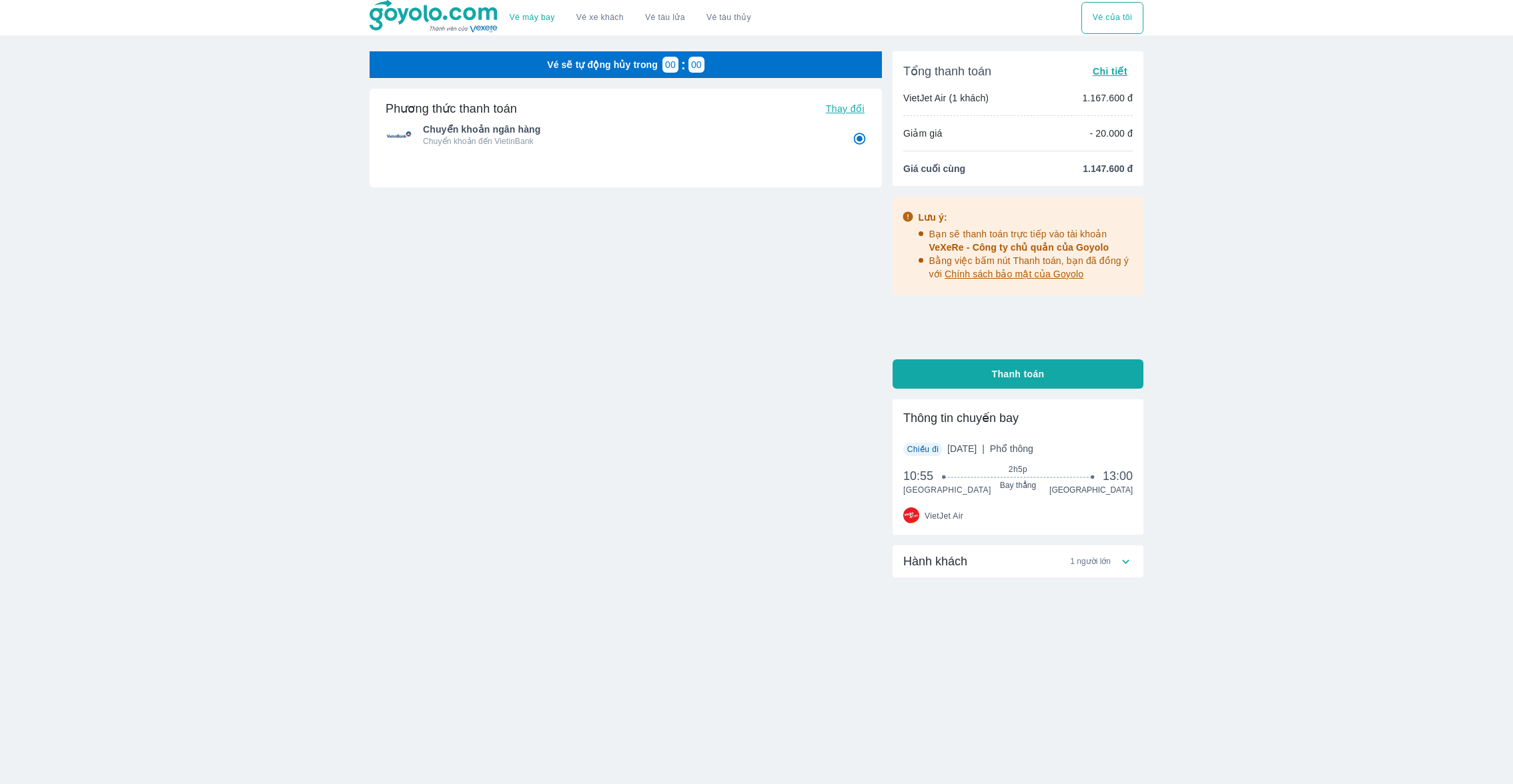
click at [839, 118] on ul "Chuyển khoản ngân hàng Chuyển khoản đến VietinBank" at bounding box center [626, 137] width 481 height 38
click at [837, 108] on span "Thay đổi" at bounding box center [846, 109] width 38 height 10
radio input "false"
